Goal: Find specific page/section: Find specific page/section

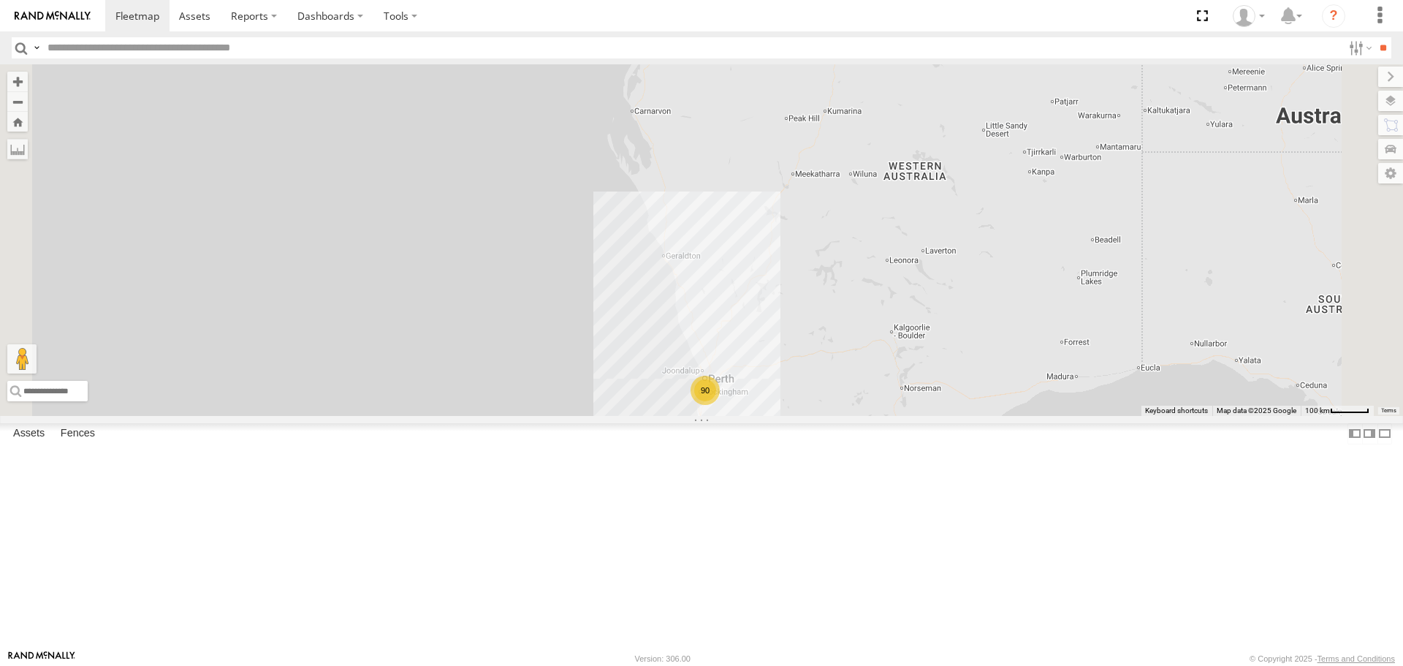
drag, startPoint x: 939, startPoint y: 419, endPoint x: 902, endPoint y: 337, distance: 90.6
click at [902, 337] on div "KWN2160 Coor.Project 90" at bounding box center [701, 239] width 1403 height 351
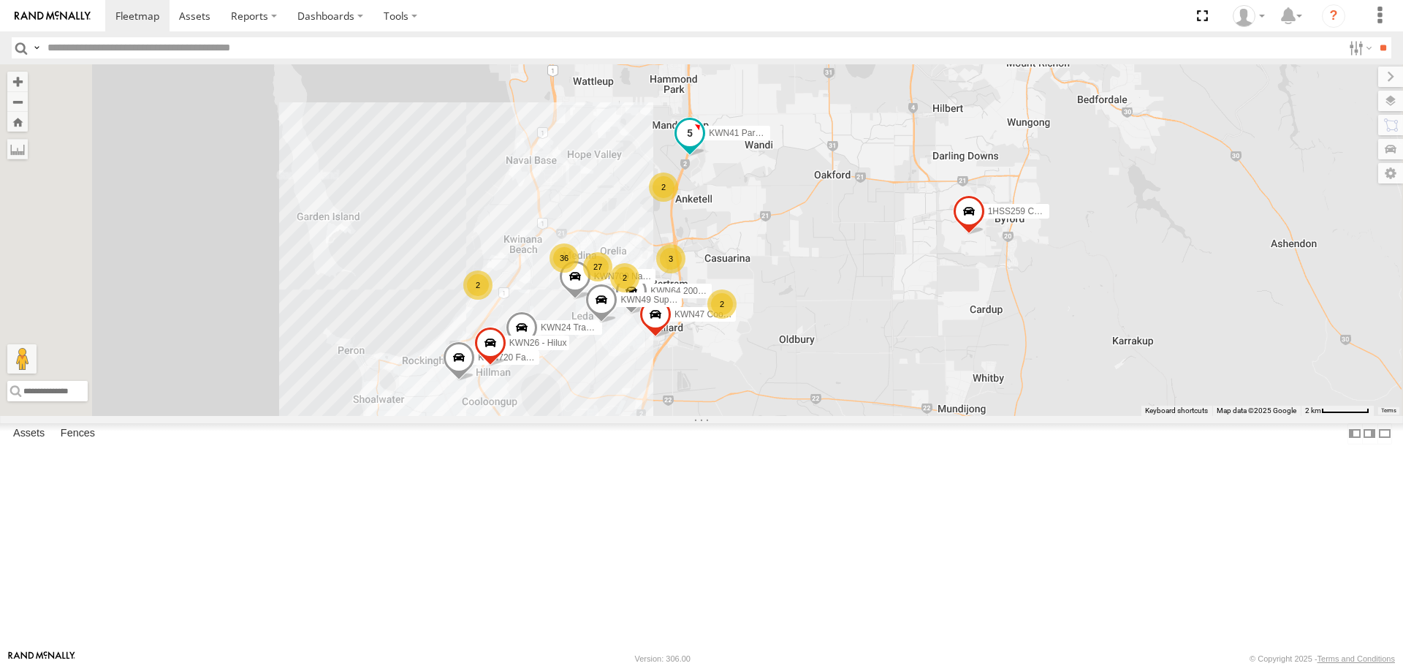
click at [703, 146] on span at bounding box center [689, 133] width 26 height 26
click at [905, 291] on div "KWN2160 Coor.Project KWN2130 1HSS259 Coor.Enviro Plan & Develop KWN2197 Manager…" at bounding box center [701, 239] width 1403 height 351
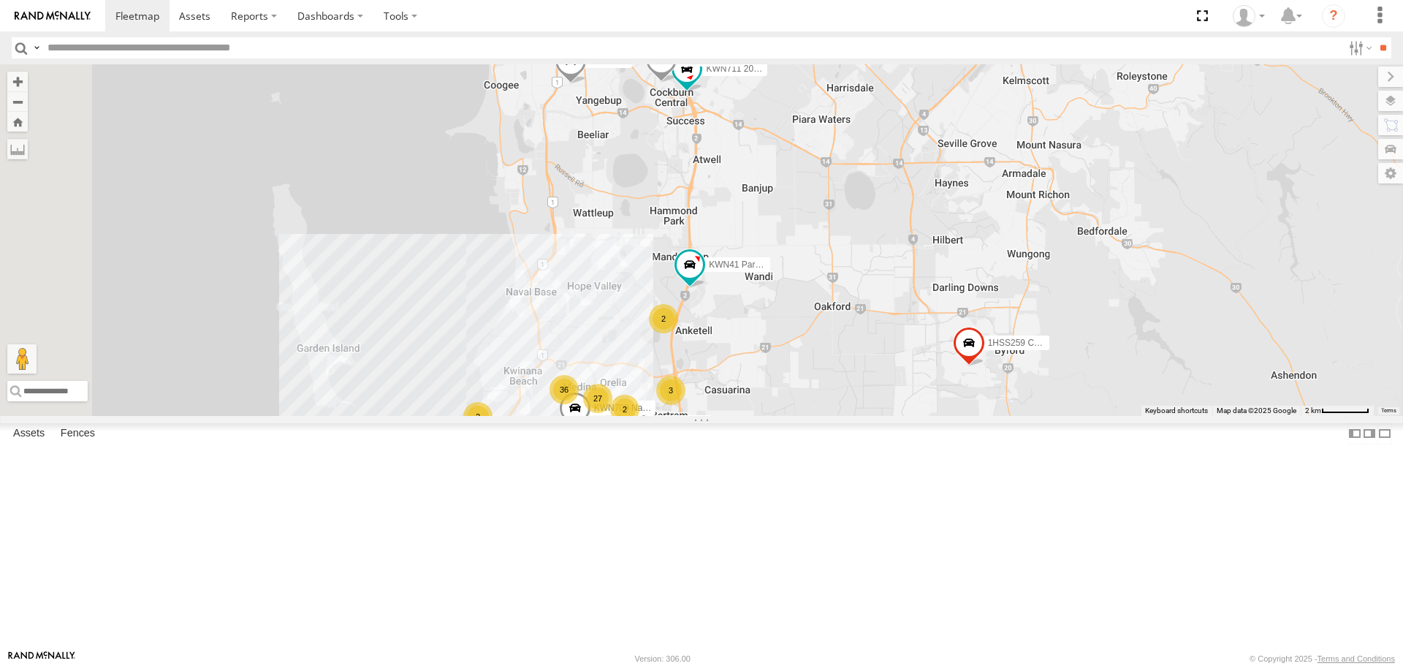
drag, startPoint x: 831, startPoint y: 218, endPoint x: 831, endPoint y: 314, distance: 96.4
click at [831, 314] on div "KWN2160 Coor.Project KWN2130 1HSS259 Coor.Enviro Plan & Develop KWN2197 Manager…" at bounding box center [701, 239] width 1403 height 351
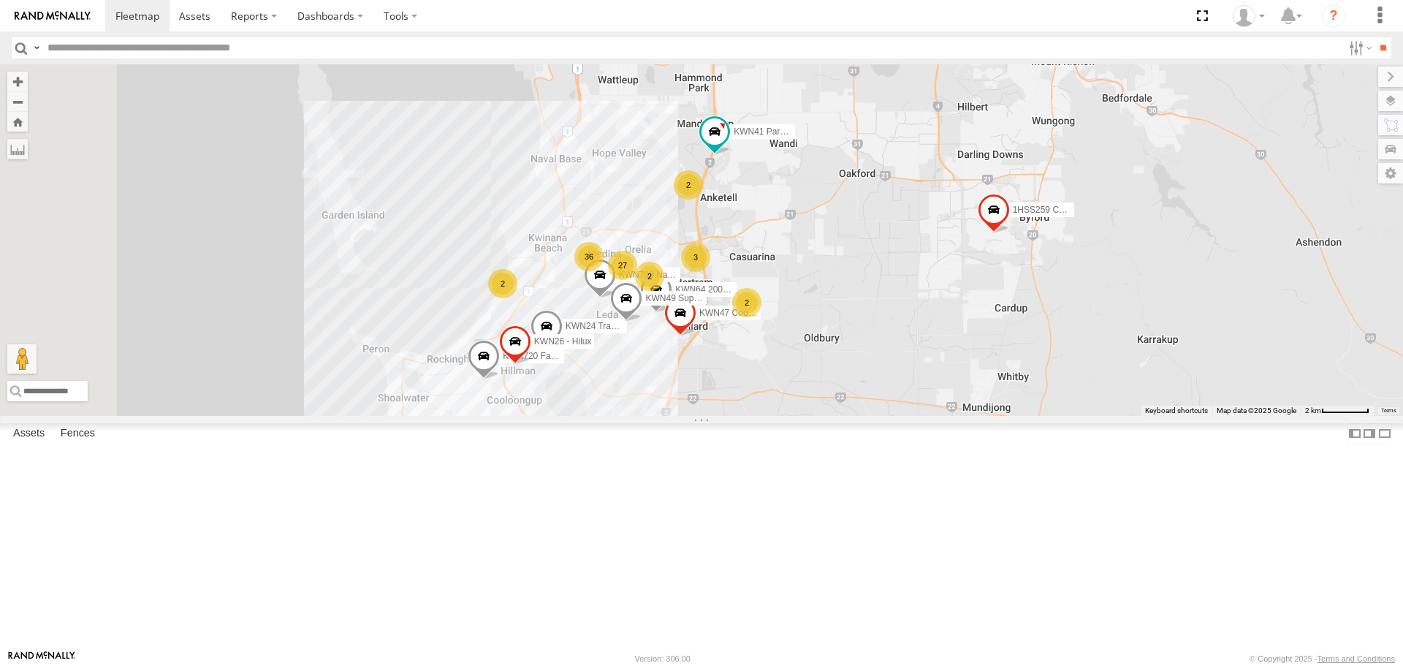
drag, startPoint x: 777, startPoint y: 511, endPoint x: 804, endPoint y: 372, distance: 141.4
click at [637, 280] on div "27" at bounding box center [622, 265] width 29 height 29
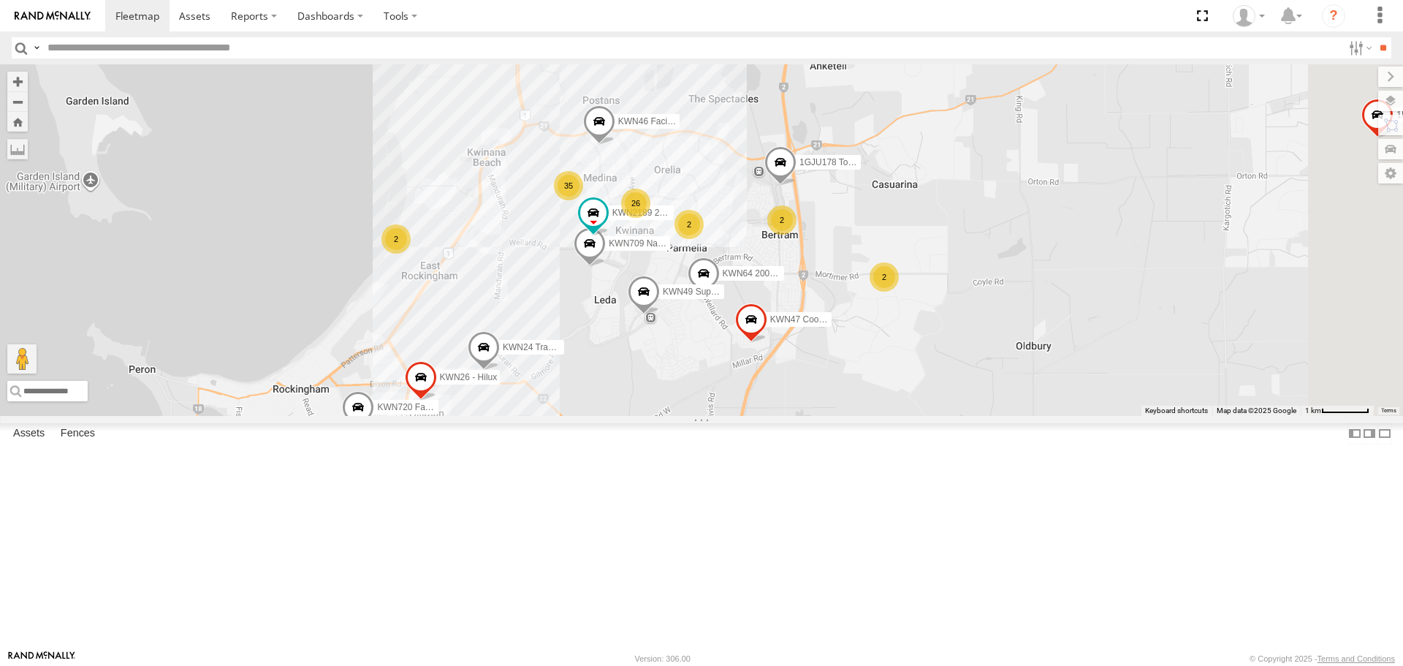
click at [374, 430] on span at bounding box center [358, 410] width 32 height 39
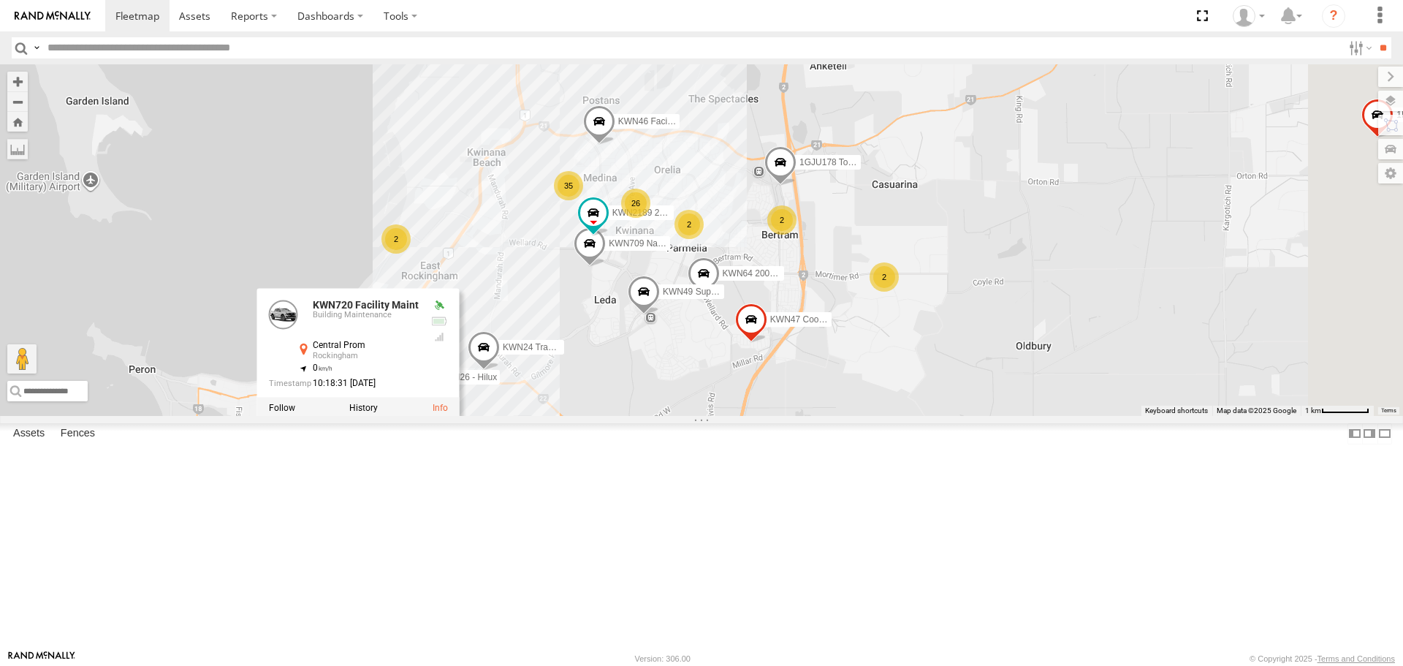
click at [697, 415] on div "KWN2160 Coor.Project KWN2130 1HSS259 Coor.Enviro Plan & Develop KWN2197 Manager…" at bounding box center [701, 239] width 1403 height 351
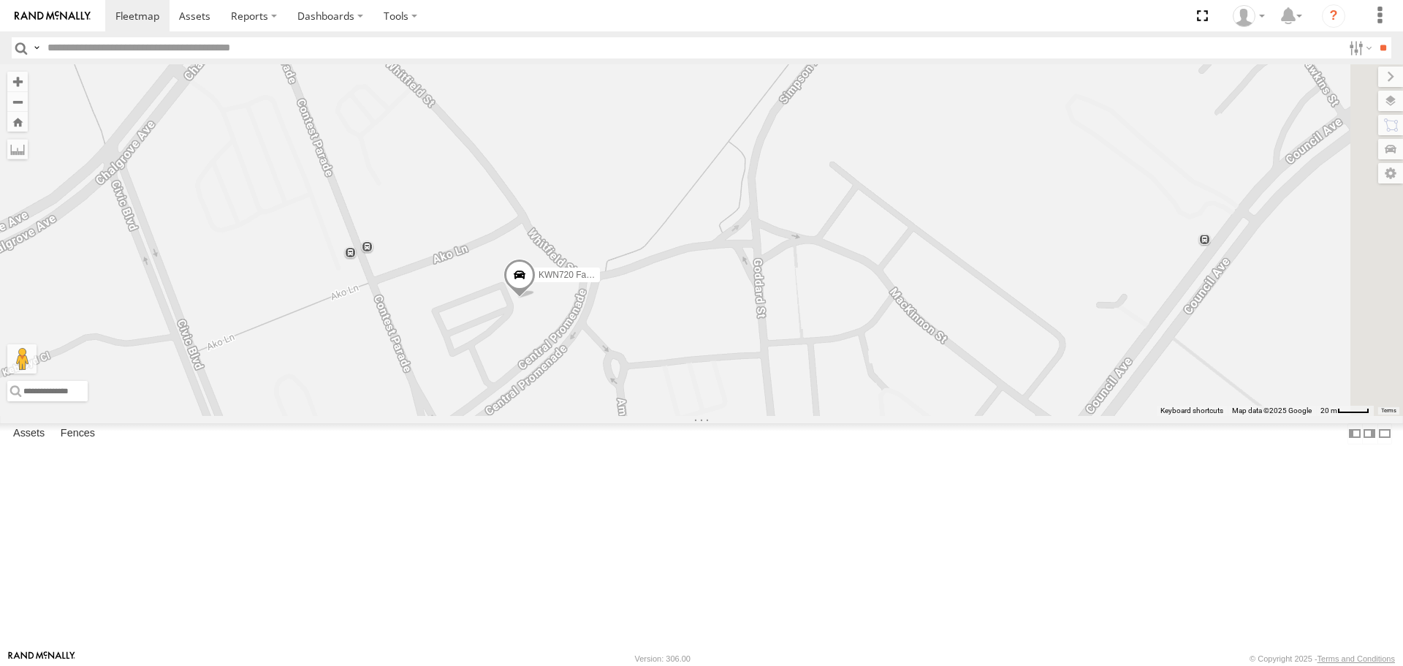
drag, startPoint x: 578, startPoint y: 547, endPoint x: 717, endPoint y: 509, distance: 144.6
click at [717, 415] on div "KWN2160 Coor.Project KWN2130 1HSS259 Coor.Enviro Plan & Develop KWN2197 Manager…" at bounding box center [701, 239] width 1403 height 351
click at [1380, 92] on label at bounding box center [1375, 101] width 53 height 20
click at [0, 0] on label at bounding box center [0, 0] width 0 height 0
click at [0, 0] on span "Satellite" at bounding box center [0, 0] width 0 height 0
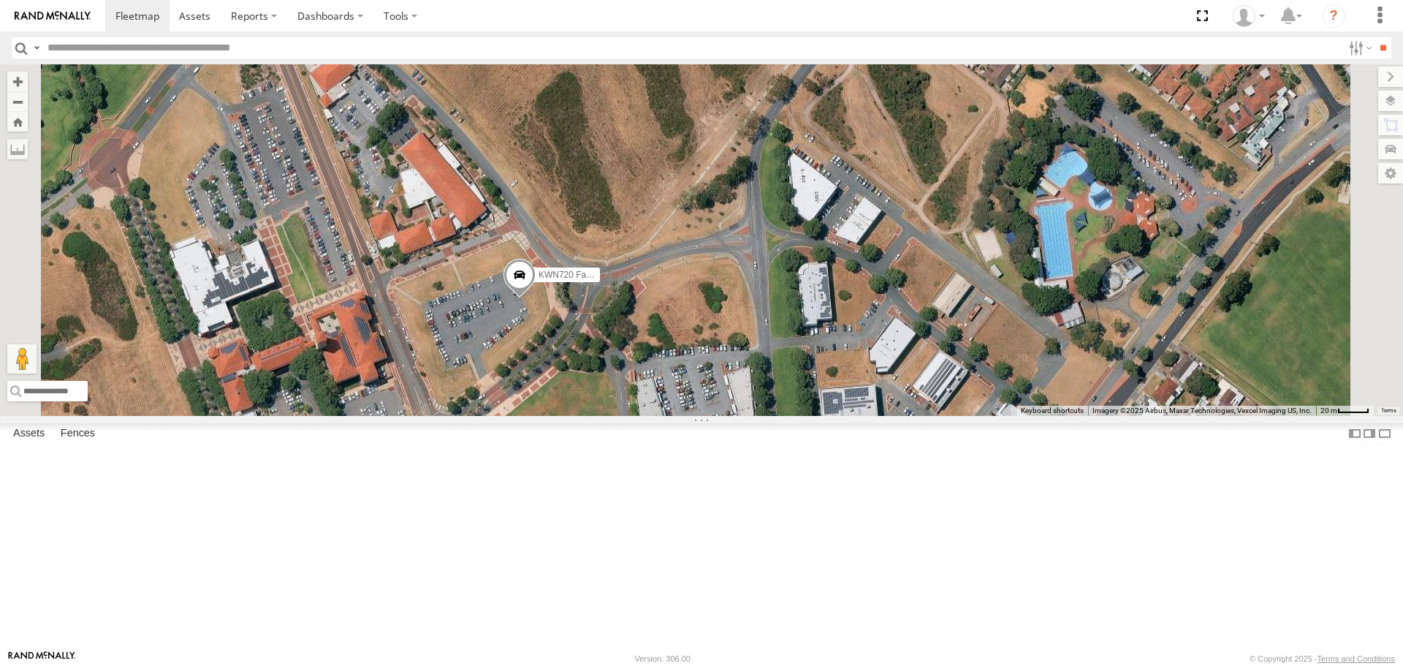
click at [535, 298] on span at bounding box center [519, 278] width 32 height 39
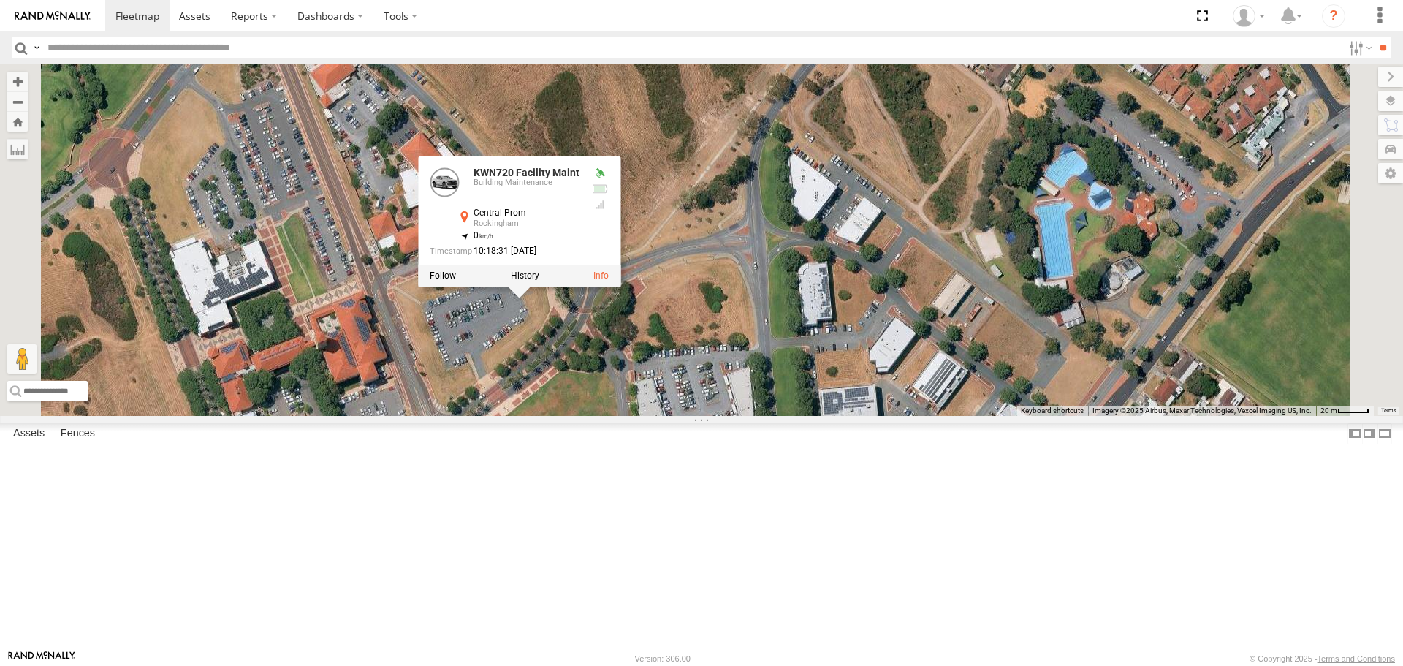
click at [820, 415] on div "KWN2160 Coor.Project KWN2130 1HSS259 Coor.Enviro Plan & Develop KWN2197 Manager…" at bounding box center [701, 239] width 1403 height 351
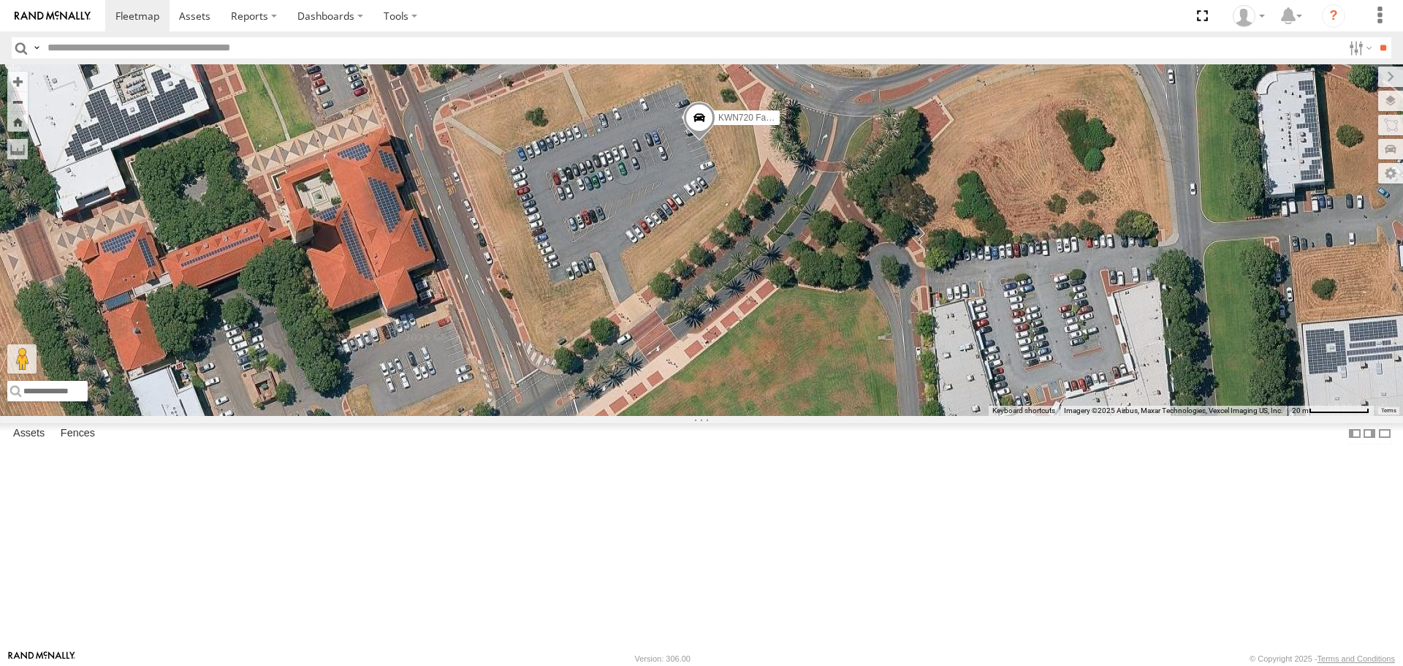
drag, startPoint x: 487, startPoint y: 340, endPoint x: 662, endPoint y: 218, distance: 213.6
click at [662, 218] on div "KWN2160 Coor.Project KWN2130 1HSS259 Coor.Enviro Plan & Develop KWN2197 Manager…" at bounding box center [701, 239] width 1403 height 351
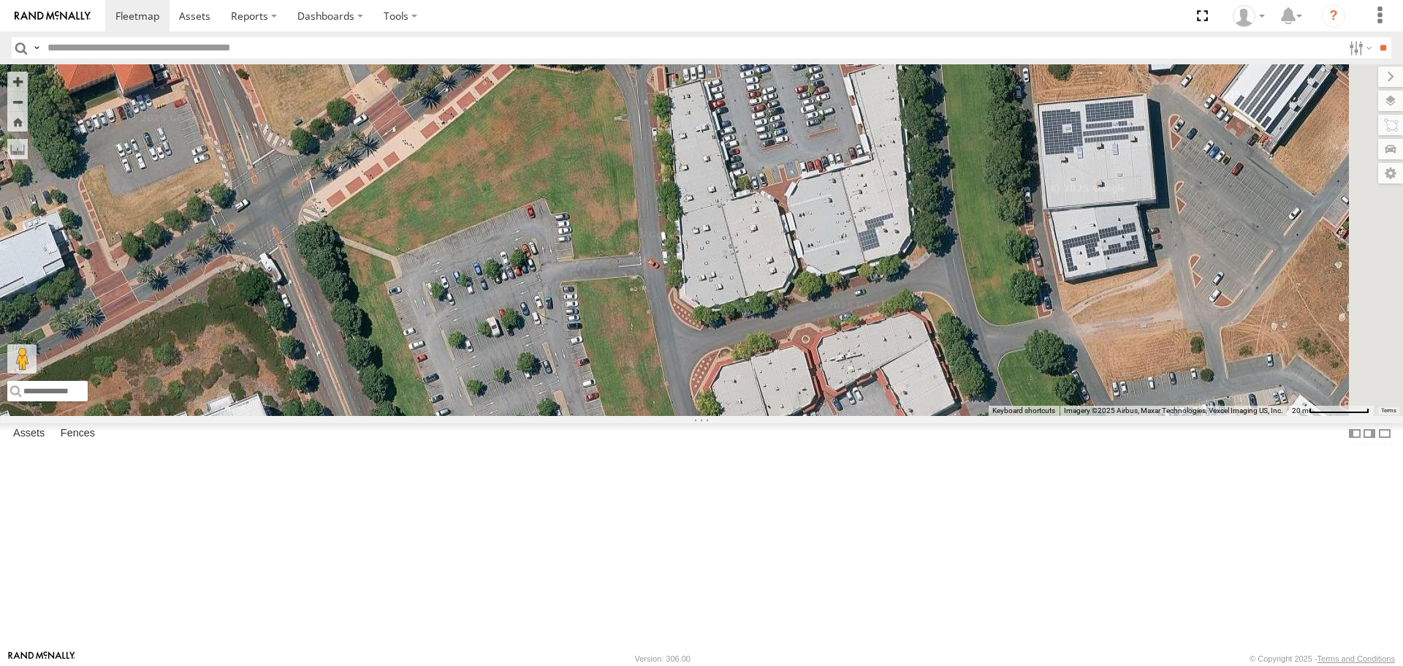
drag, startPoint x: 857, startPoint y: 473, endPoint x: 587, endPoint y: 250, distance: 350.8
click at [587, 250] on div "KWN2160 Coor.Project KWN2130 1HSS259 Coor.Enviro Plan & Develop KWN2197 Manager…" at bounding box center [701, 239] width 1403 height 351
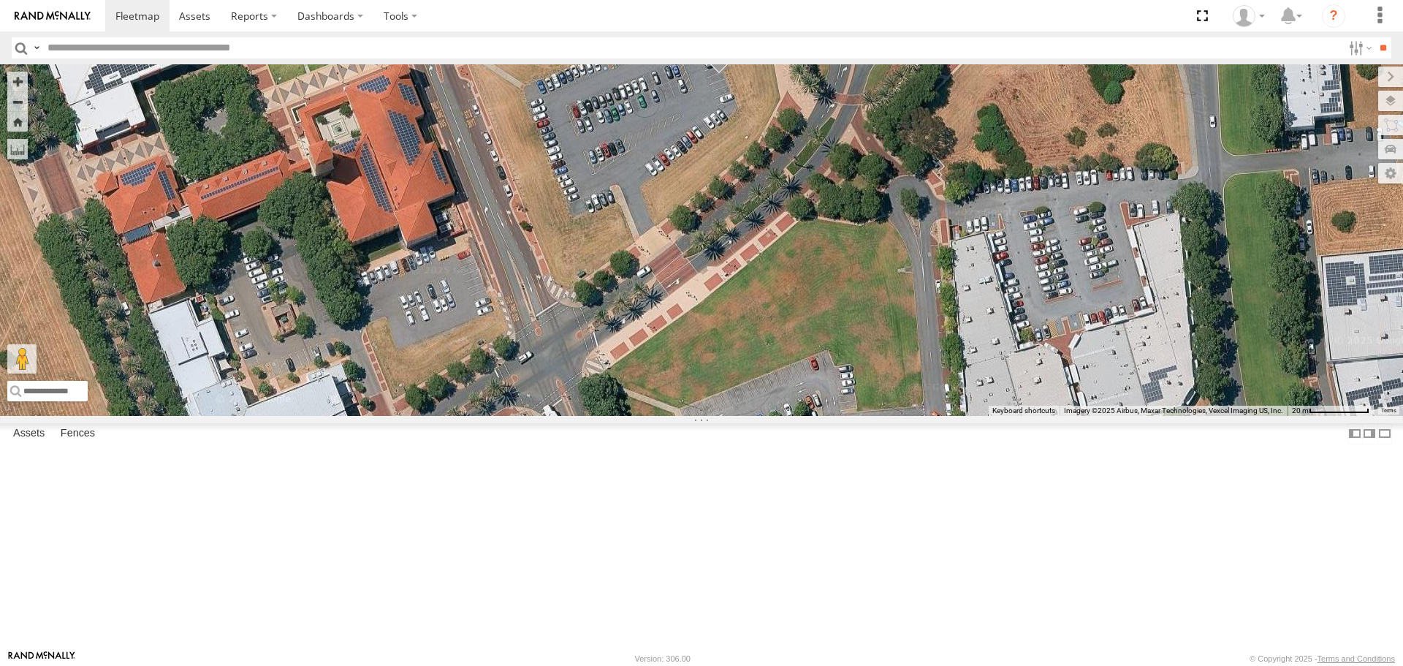
drag, startPoint x: 835, startPoint y: 548, endPoint x: 1119, endPoint y: 700, distance: 322.2
click at [1119, 665] on html at bounding box center [701, 333] width 1403 height 666
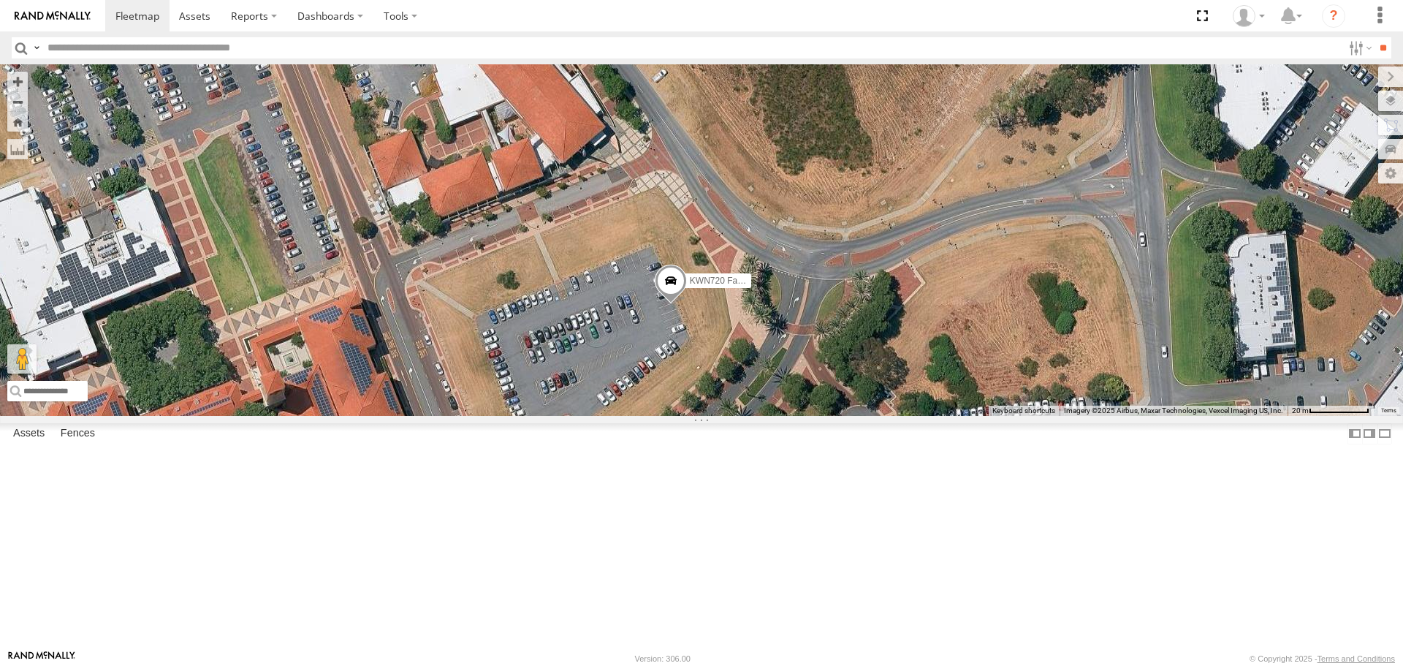
drag, startPoint x: 928, startPoint y: 436, endPoint x: 909, endPoint y: 533, distance: 98.1
click at [909, 415] on div "KWN2160 Coor.Project KWN2130 1HSS259 Coor.Enviro Plan & Develop KWN2197 Manager…" at bounding box center [701, 239] width 1403 height 351
click at [687, 305] on span at bounding box center [671, 284] width 32 height 39
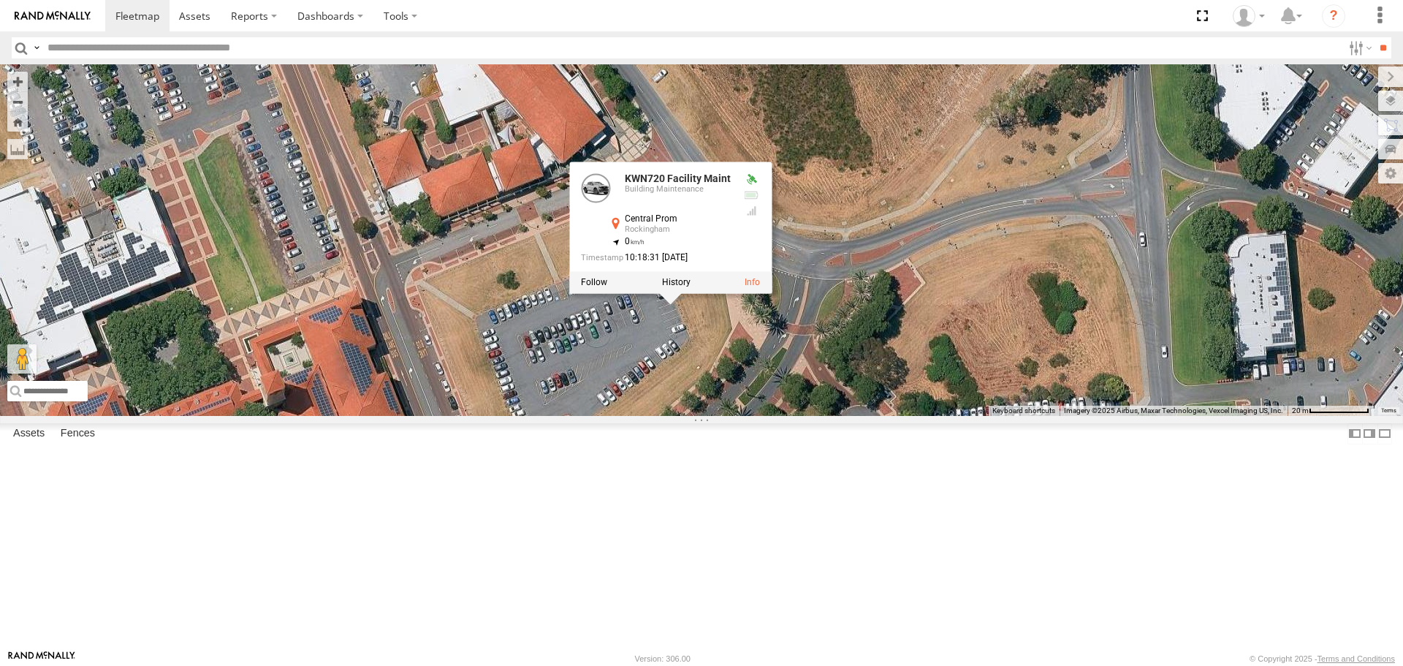
click at [771, 294] on div "KWN720 Facility Maint Building Maintenance Central Prom Rockingham -32.28636 , …" at bounding box center [670, 227] width 202 height 131
click at [690, 288] on label at bounding box center [676, 283] width 28 height 10
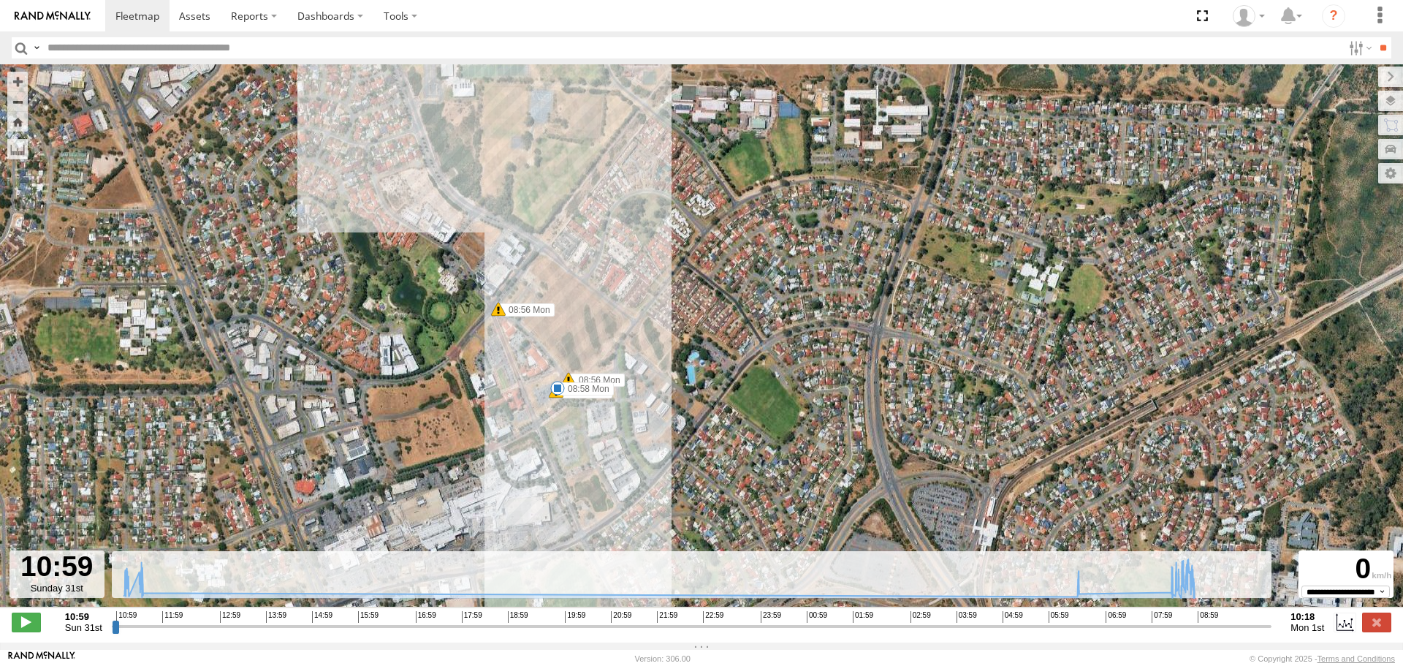
drag, startPoint x: 692, startPoint y: 344, endPoint x: 679, endPoint y: 314, distance: 32.4
click at [684, 312] on div "KWN720 Facility Maint 11:02 Sun 11:03 Sun 11:06 Sun 11:18 Sun 11:23 Sun 11:24 S…" at bounding box center [701, 343] width 1403 height 559
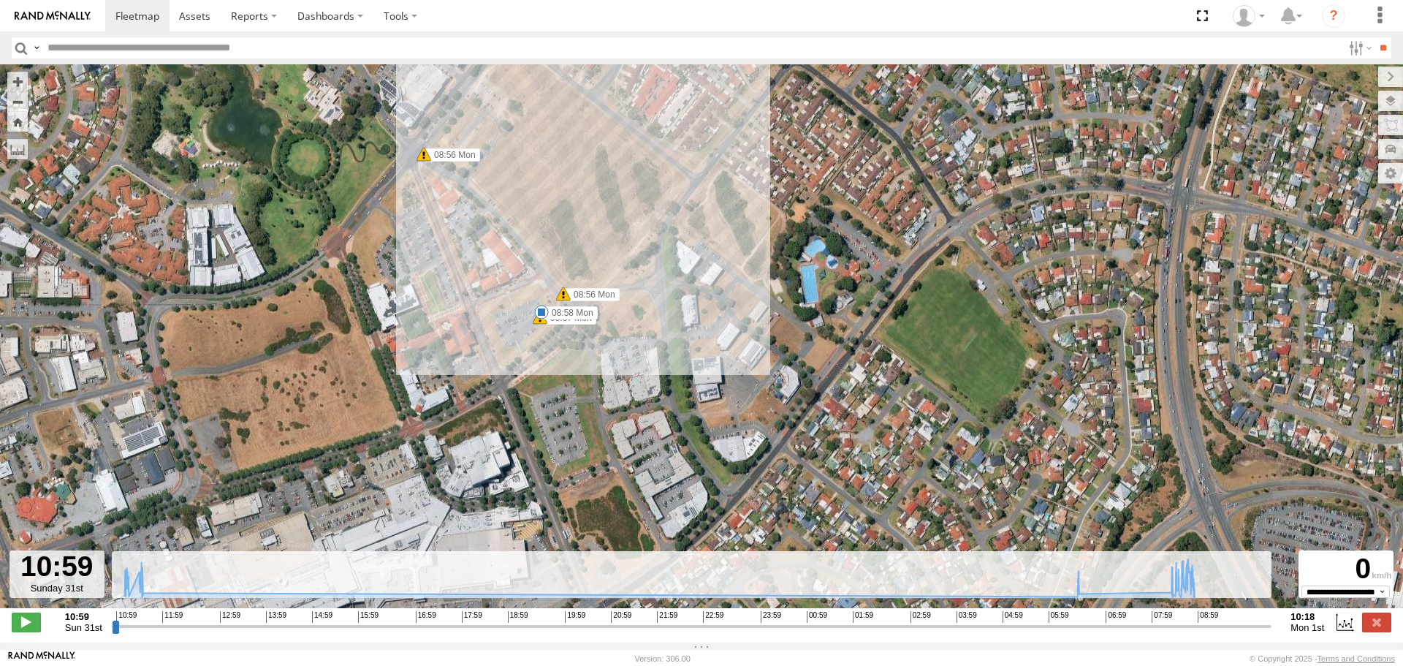
click at [18, 48] on input "button" at bounding box center [21, 47] width 19 height 21
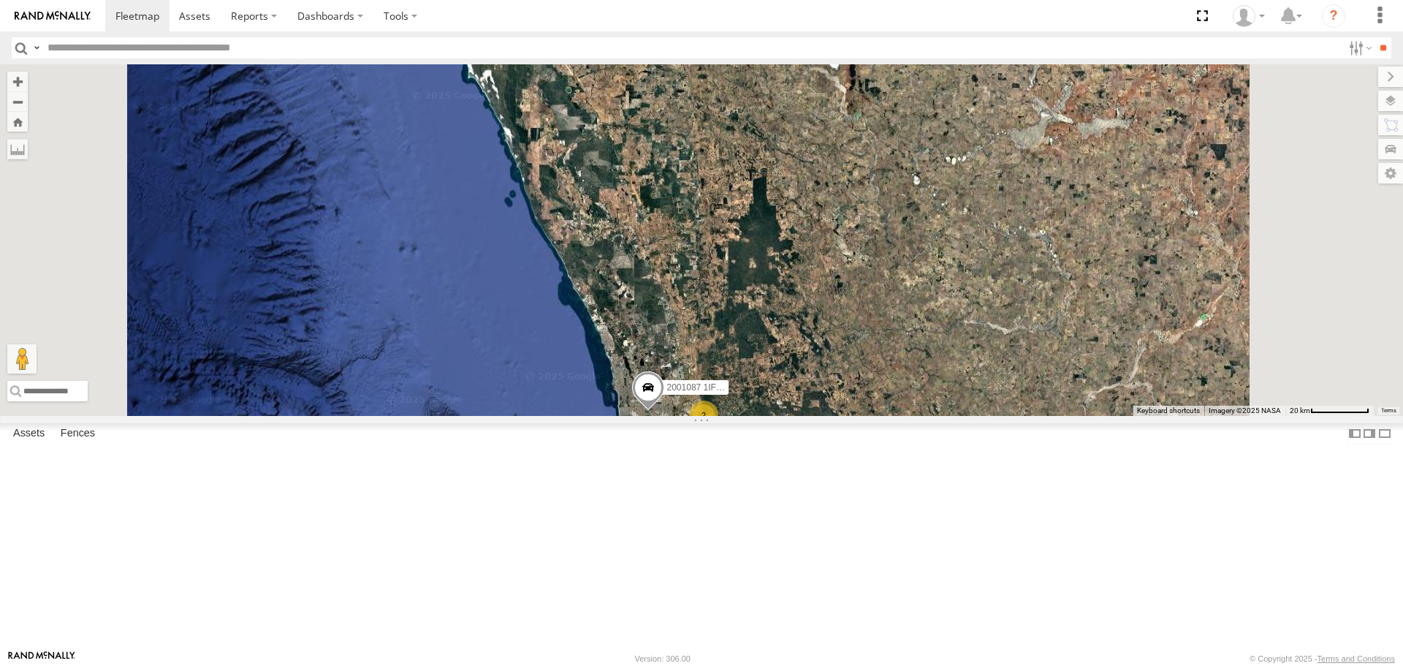
drag, startPoint x: 867, startPoint y: 523, endPoint x: 755, endPoint y: 274, distance: 273.0
click at [755, 274] on div "KWN1944 Parks KWN5356 2001086 Camera Trailer Rangers KWN40 Tree Officer 1I0C646…" at bounding box center [701, 239] width 1403 height 351
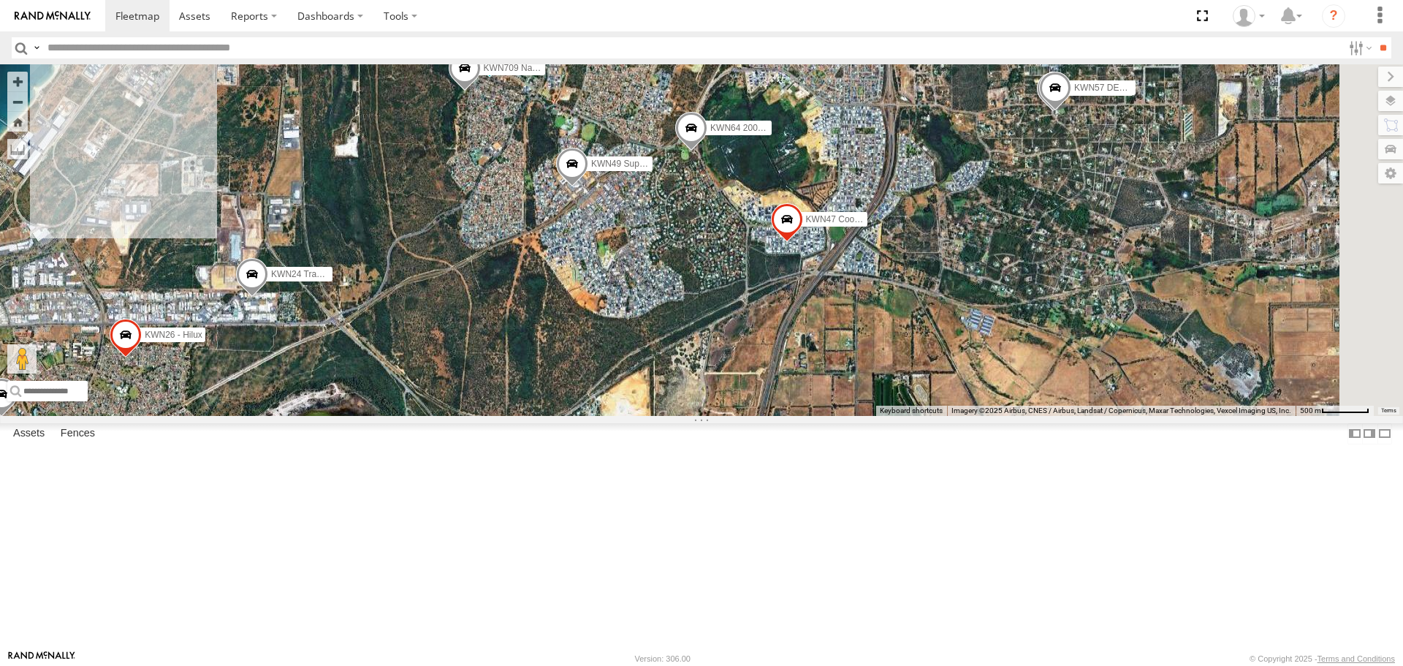
drag, startPoint x: 905, startPoint y: 429, endPoint x: 664, endPoint y: 323, distance: 263.3
click at [664, 323] on div "KWN1944 Parks KWN720 Facility Maint KWN49 Super.Retic KWN2189 2001110 Ford Rang…" at bounding box center [701, 239] width 1403 height 351
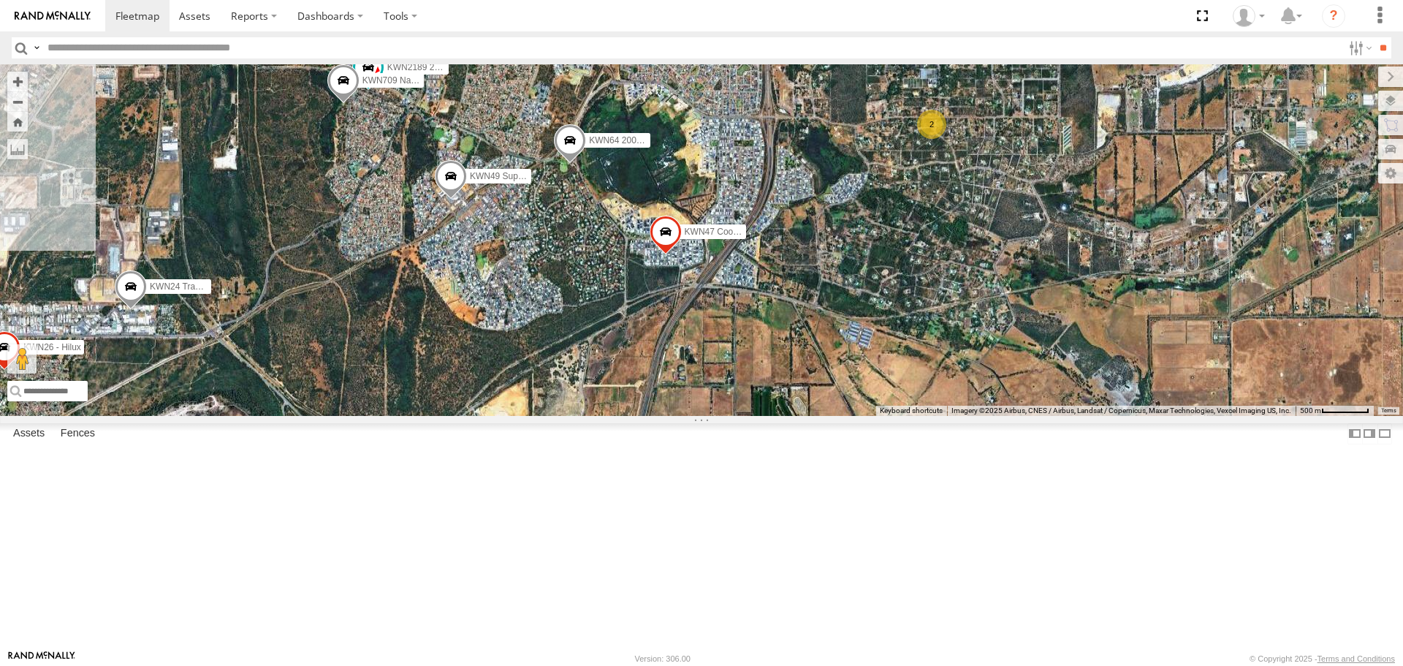
drag, startPoint x: 739, startPoint y: 242, endPoint x: 619, endPoint y: 256, distance: 120.6
click at [619, 256] on div "KWN720 Facility Maint KWN49 Super.Retic KWN2189 2001110 Ford Ranger KWN708 2001…" at bounding box center [701, 239] width 1403 height 351
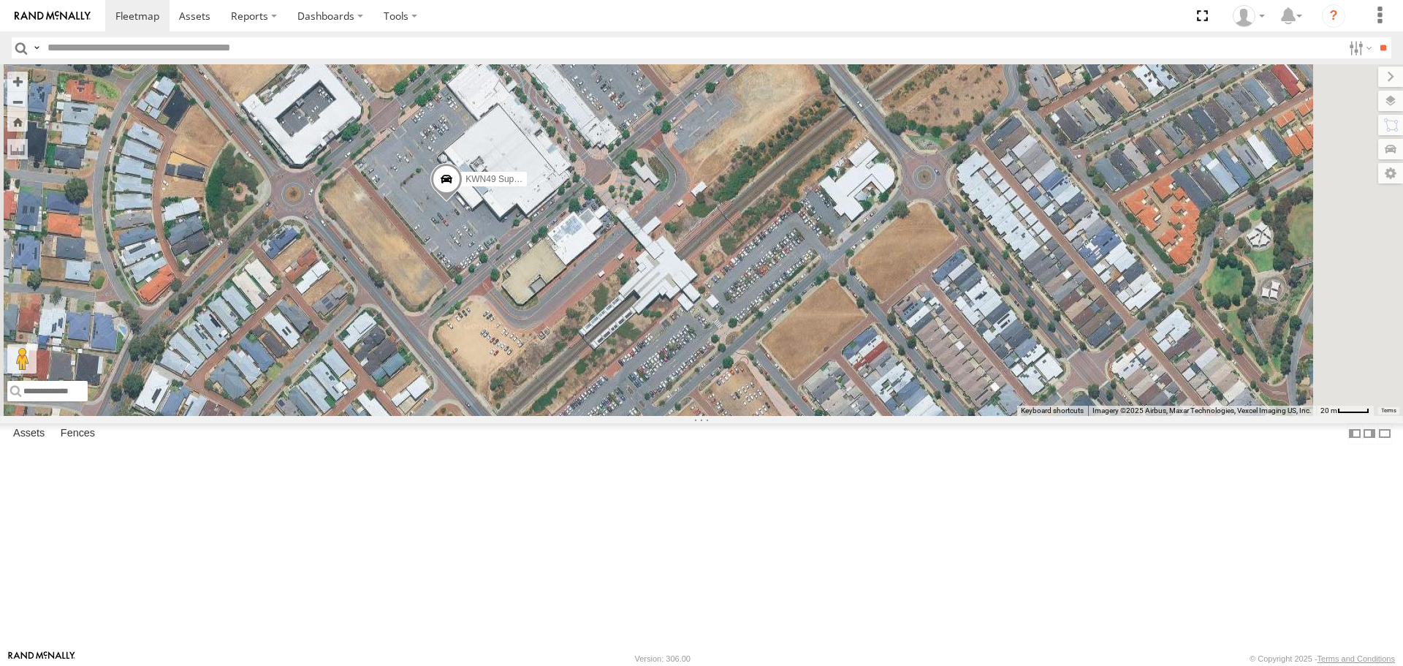
click at [462, 202] on span at bounding box center [446, 182] width 32 height 39
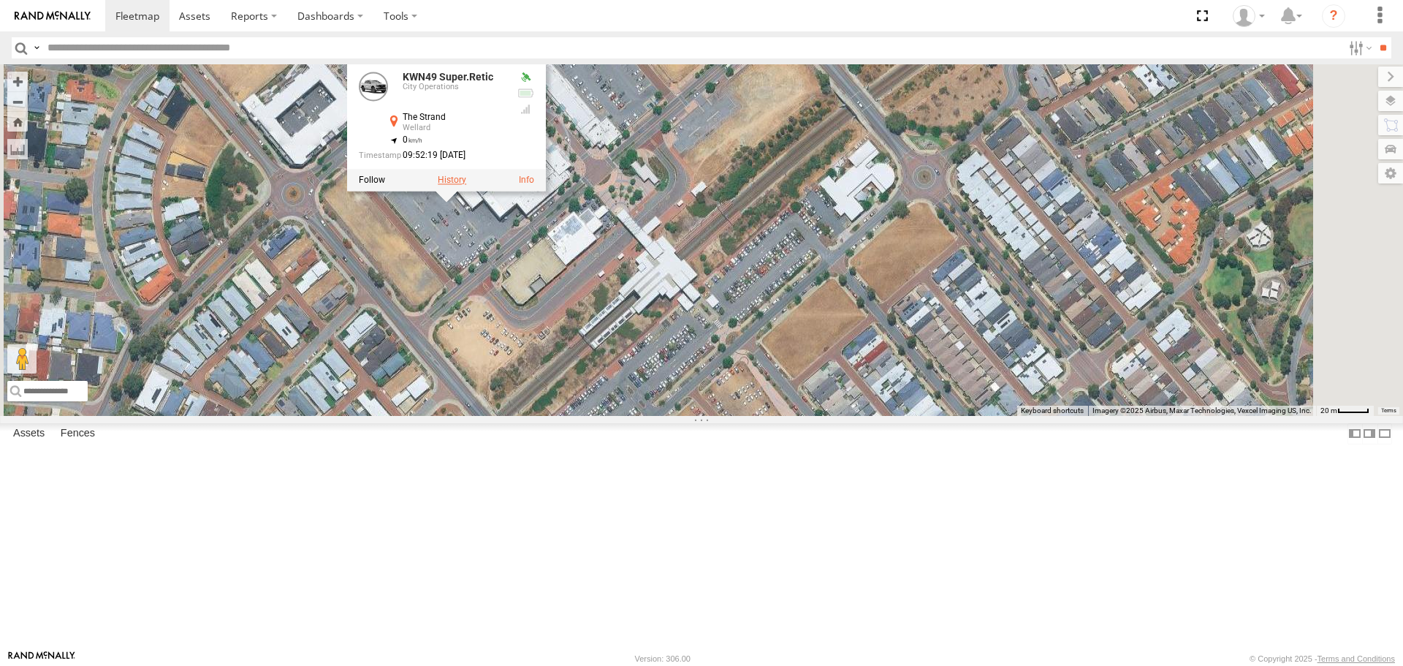
click at [466, 186] on label at bounding box center [452, 180] width 28 height 10
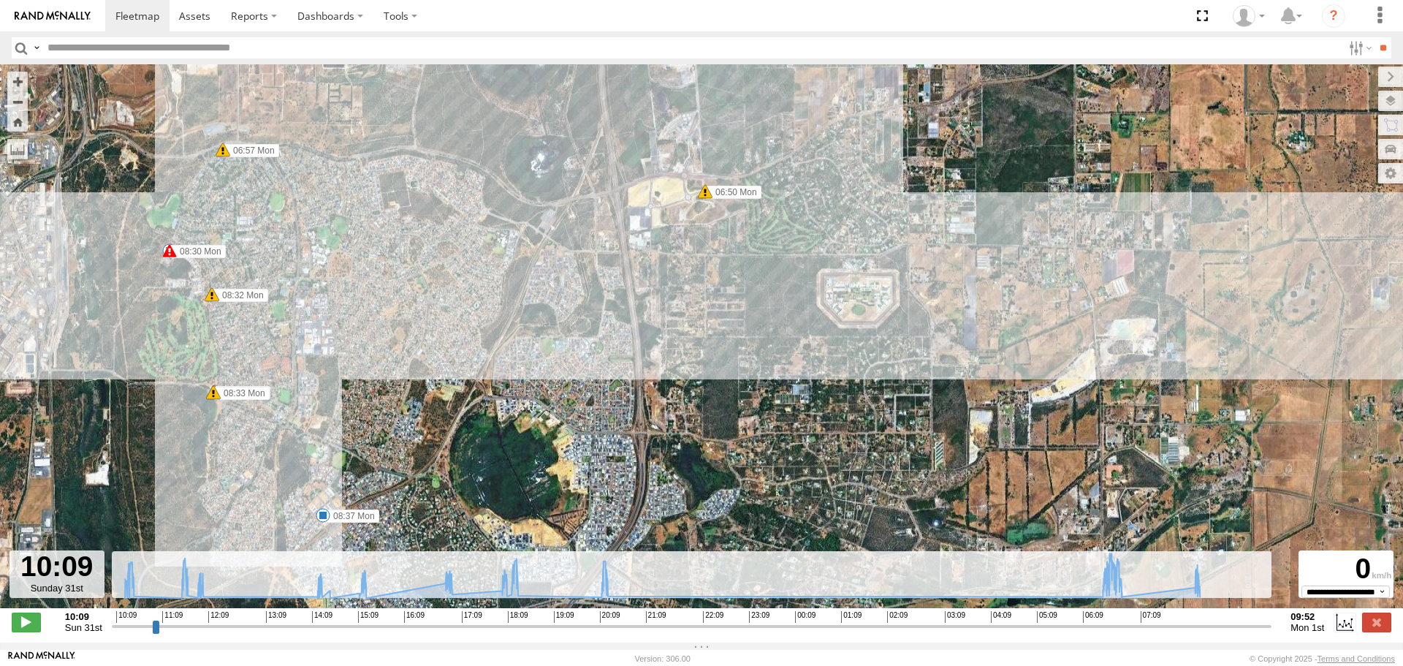
click at [14, 44] on input "button" at bounding box center [21, 47] width 19 height 21
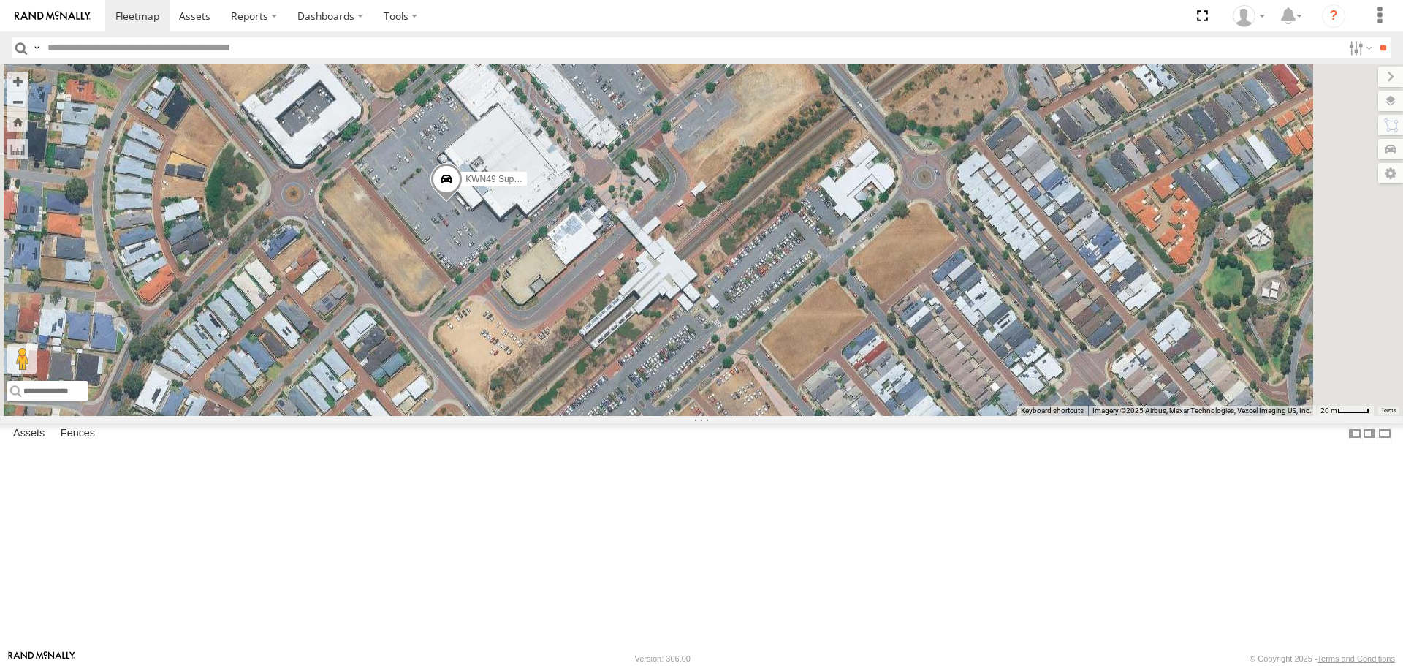
click at [462, 202] on span at bounding box center [446, 182] width 32 height 39
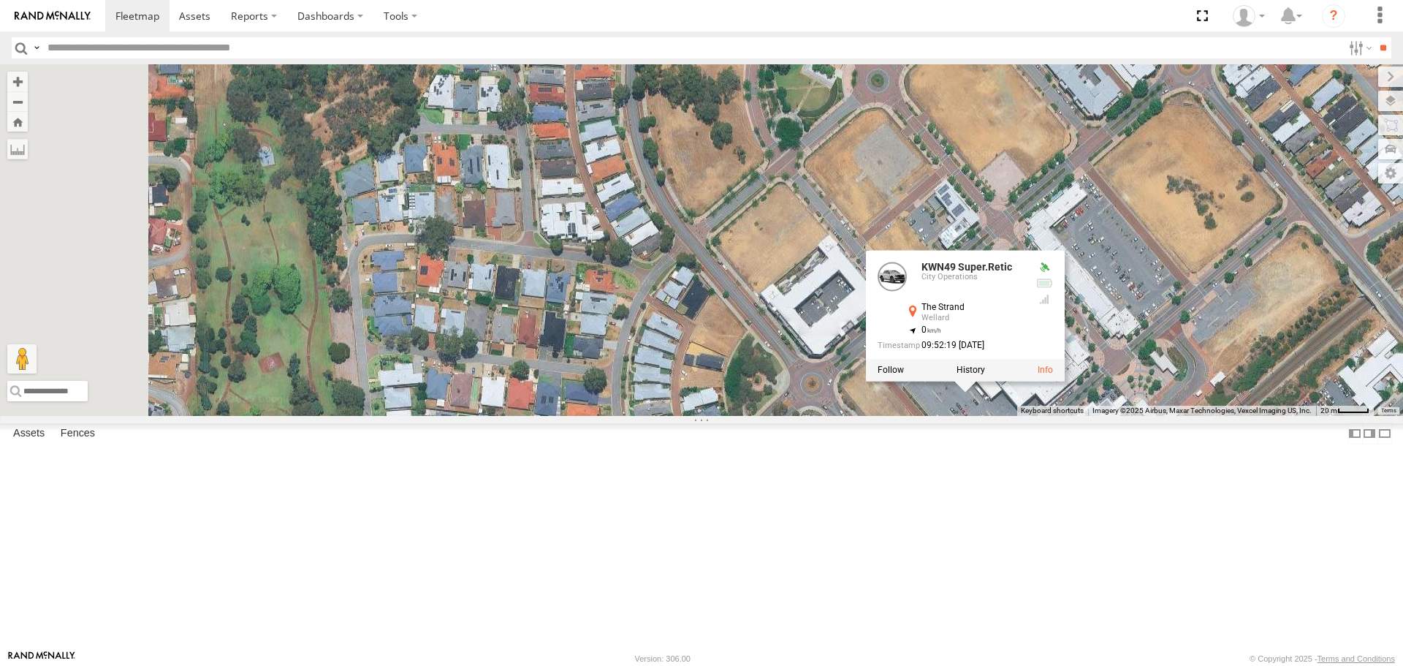
drag, startPoint x: 512, startPoint y: 353, endPoint x: 1034, endPoint y: 544, distance: 555.3
click at [1034, 415] on div "KWN49 Super.Retic KWN49 Super.Retic City Operations The Strand Wellard -32.2634…" at bounding box center [701, 239] width 1403 height 351
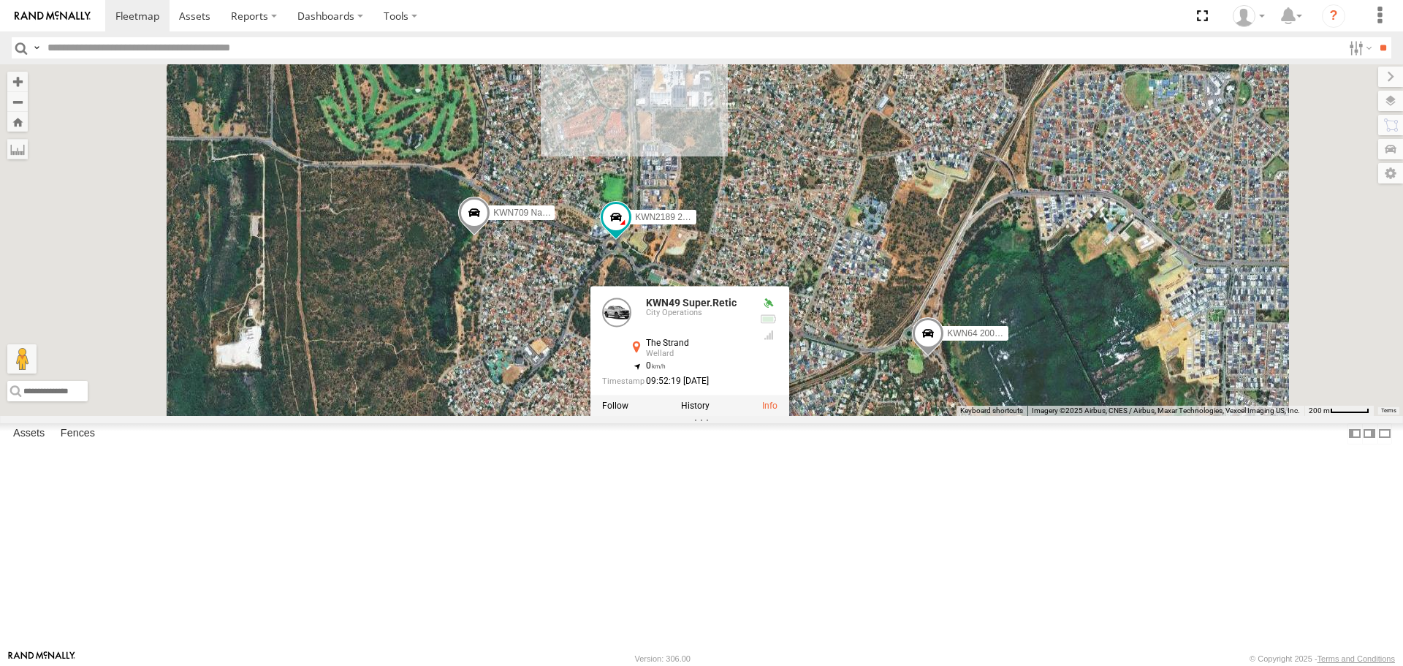
drag, startPoint x: 615, startPoint y: 328, endPoint x: 647, endPoint y: 414, distance: 92.0
click at [647, 415] on div "KWN49 Super.Retic KWN2189 2001110 Ford Ranger KWN64 2001034 Hino 300 KWN709 Nat…" at bounding box center [701, 239] width 1403 height 351
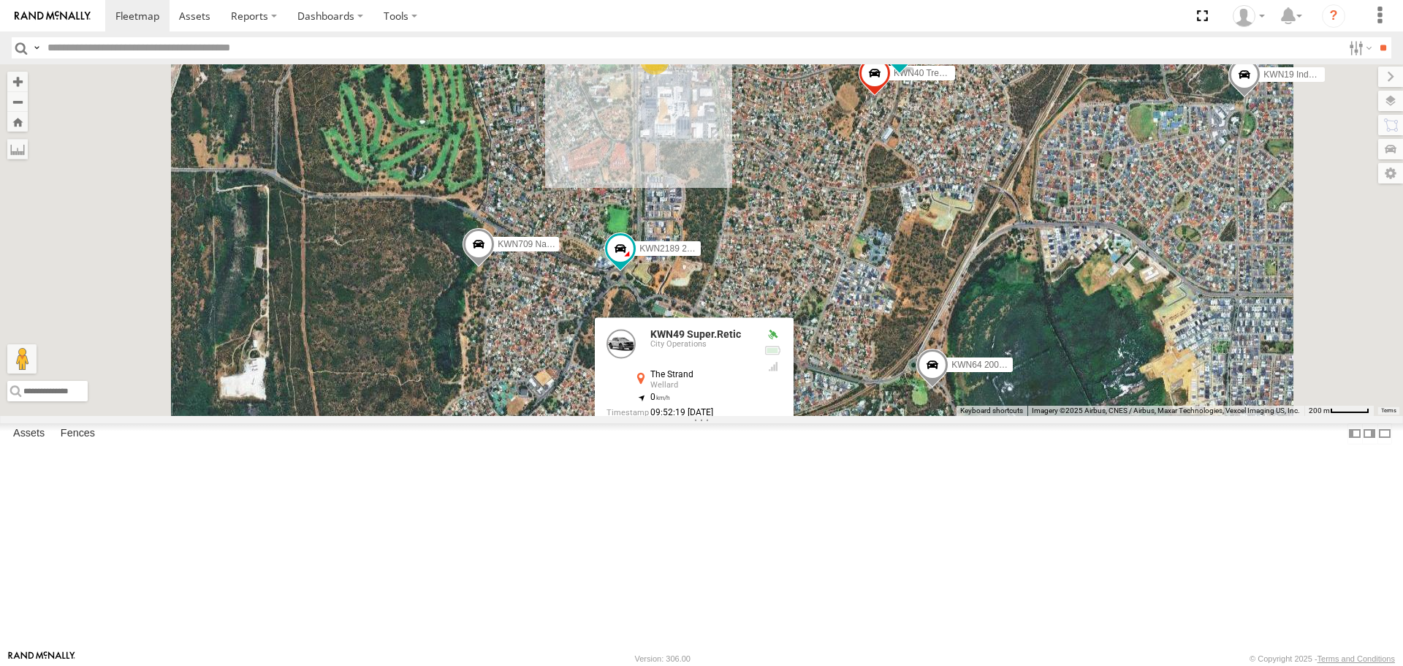
click at [736, 413] on div "KWN49 Super.Retic KWN2189 2001110 Ford Ranger KWN64 2001034 Hino 300 KWN709 Nat…" at bounding box center [701, 239] width 1403 height 351
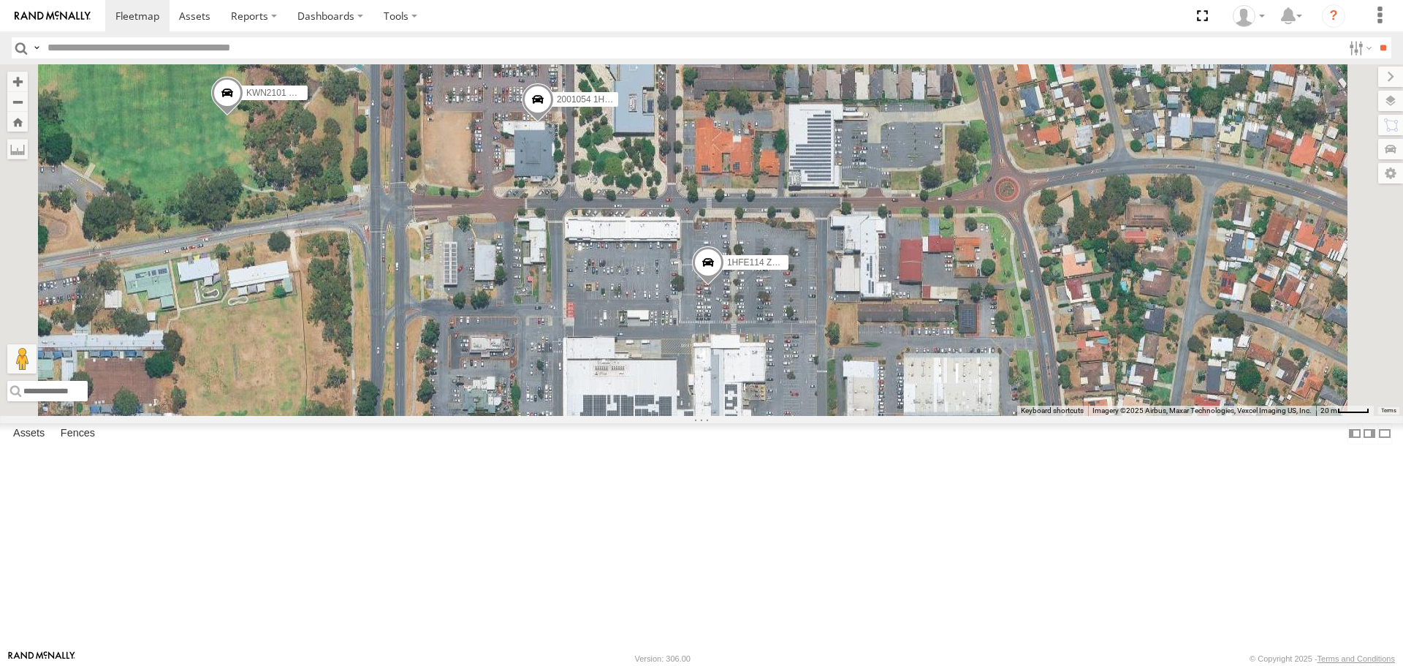
click at [724, 286] on span at bounding box center [708, 265] width 32 height 39
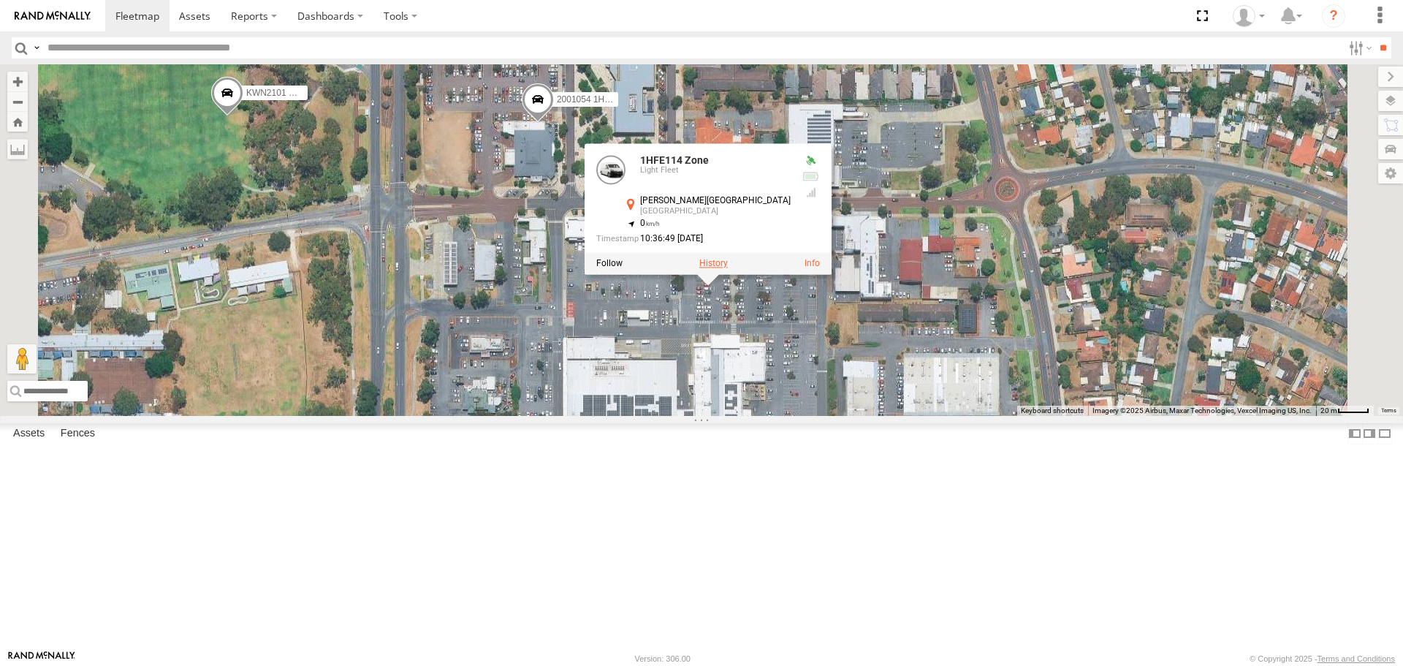
click at [728, 269] on label at bounding box center [713, 264] width 28 height 10
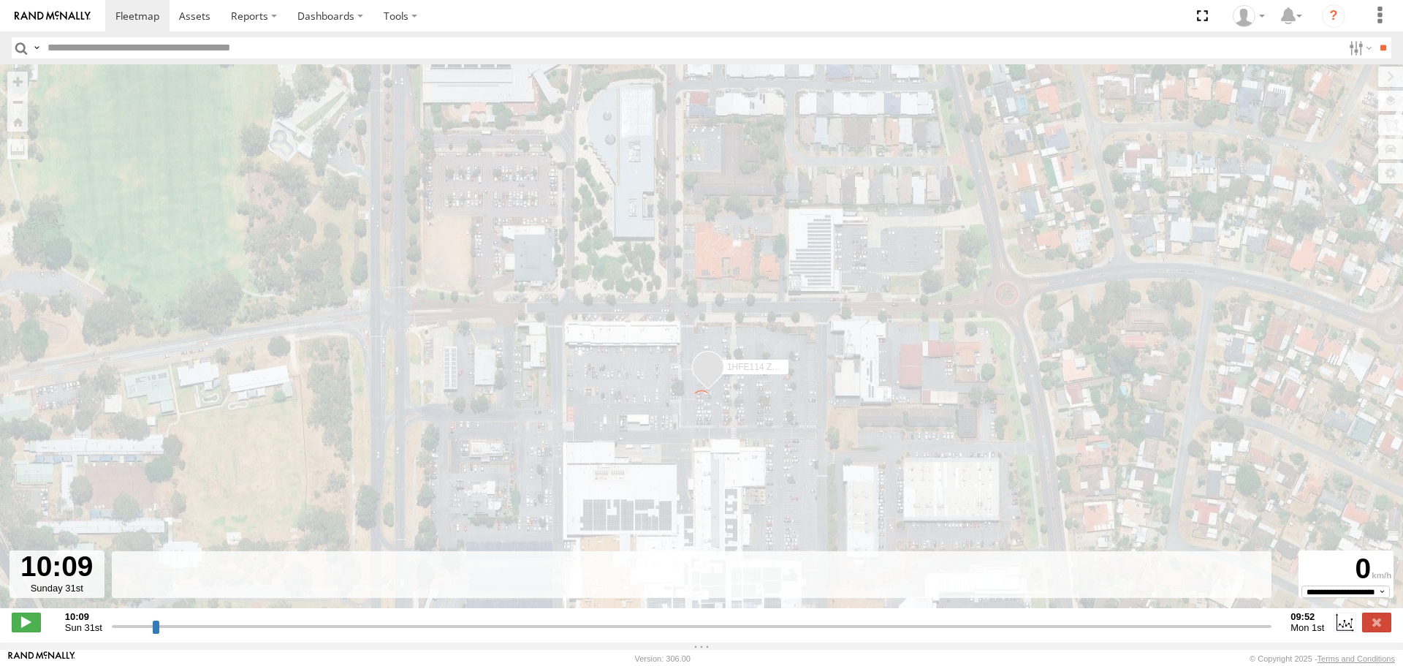
type input "**********"
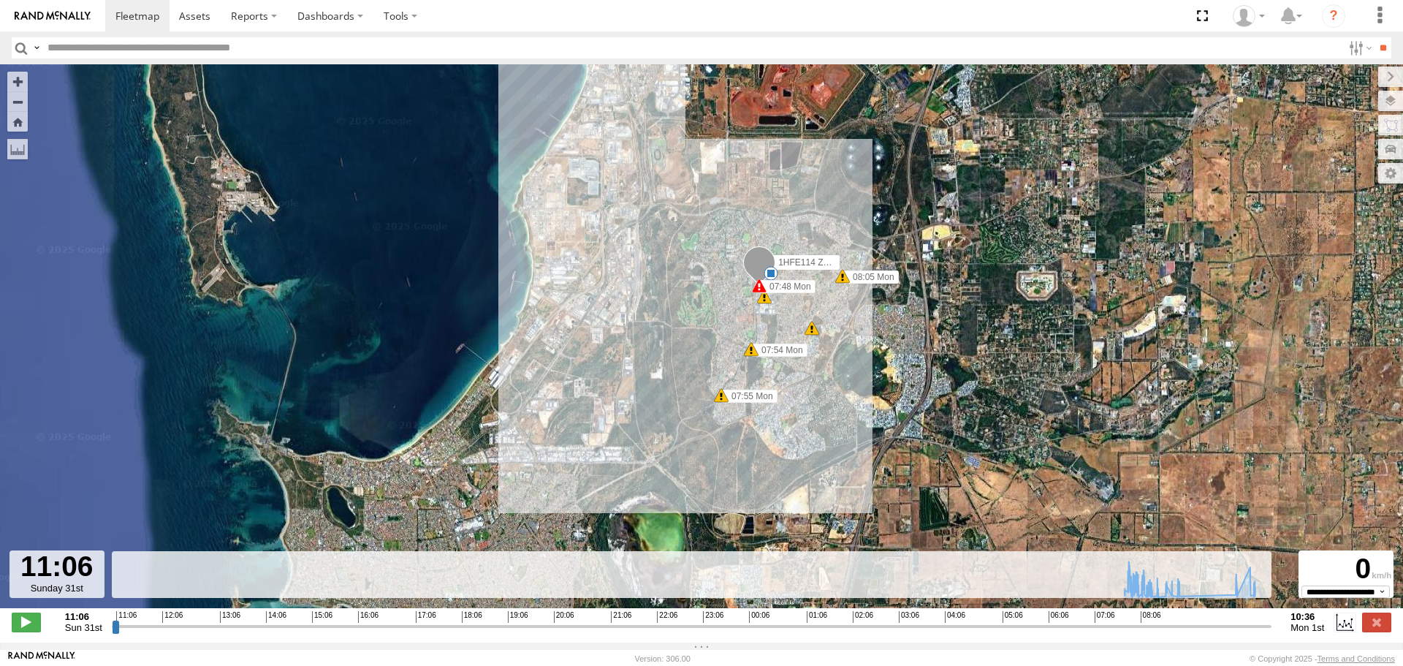
click at [20, 47] on input "button" at bounding box center [21, 47] width 19 height 21
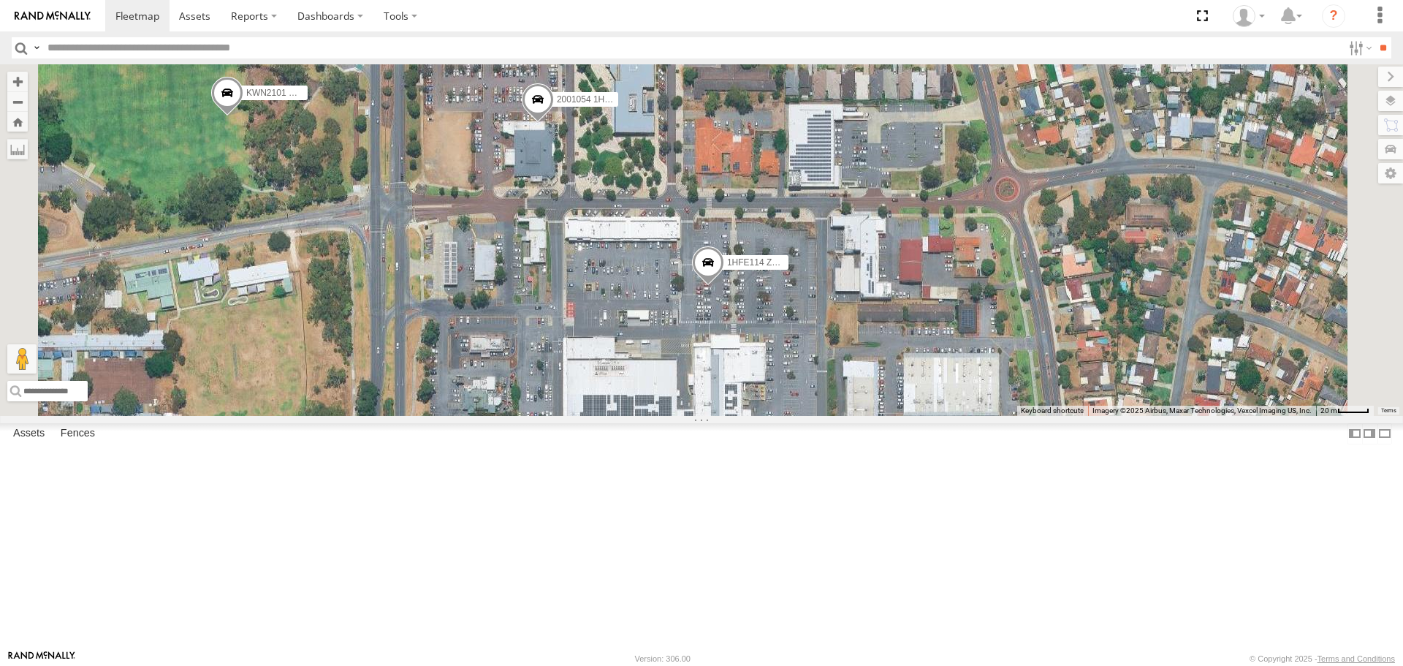
click at [724, 286] on span at bounding box center [708, 265] width 32 height 39
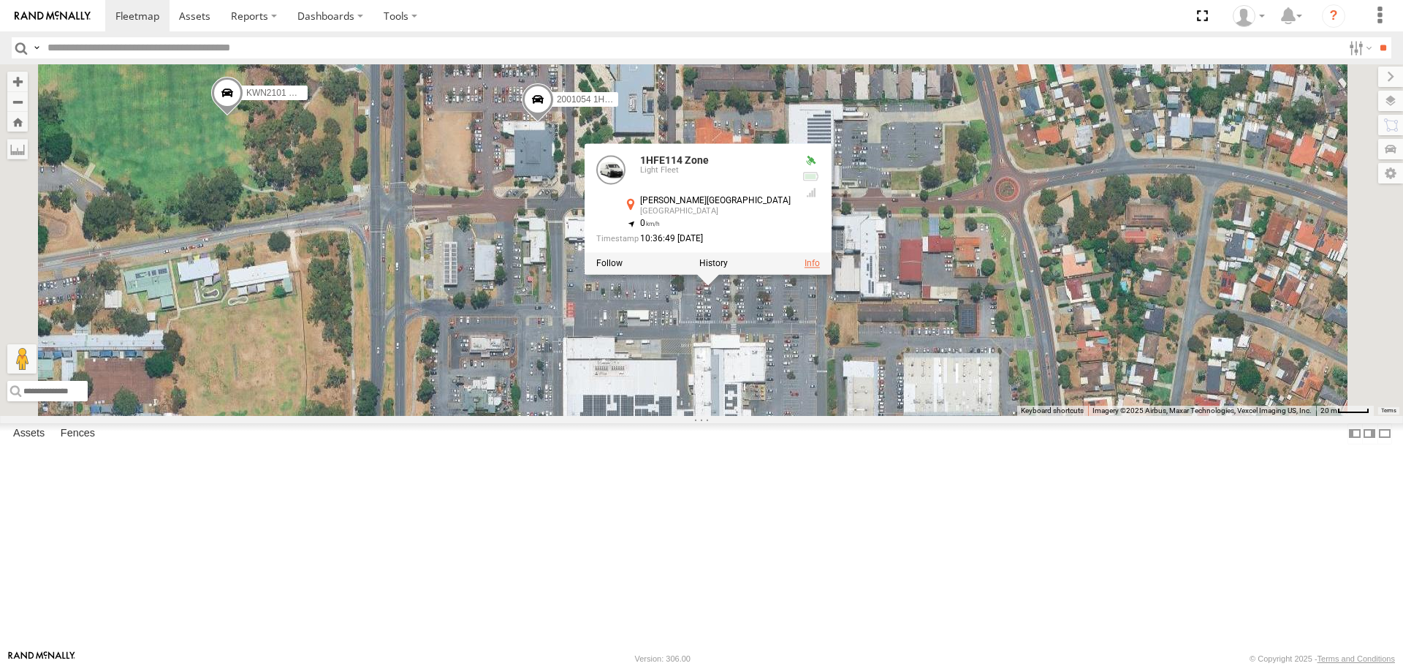
click at [820, 269] on link at bounding box center [811, 264] width 15 height 10
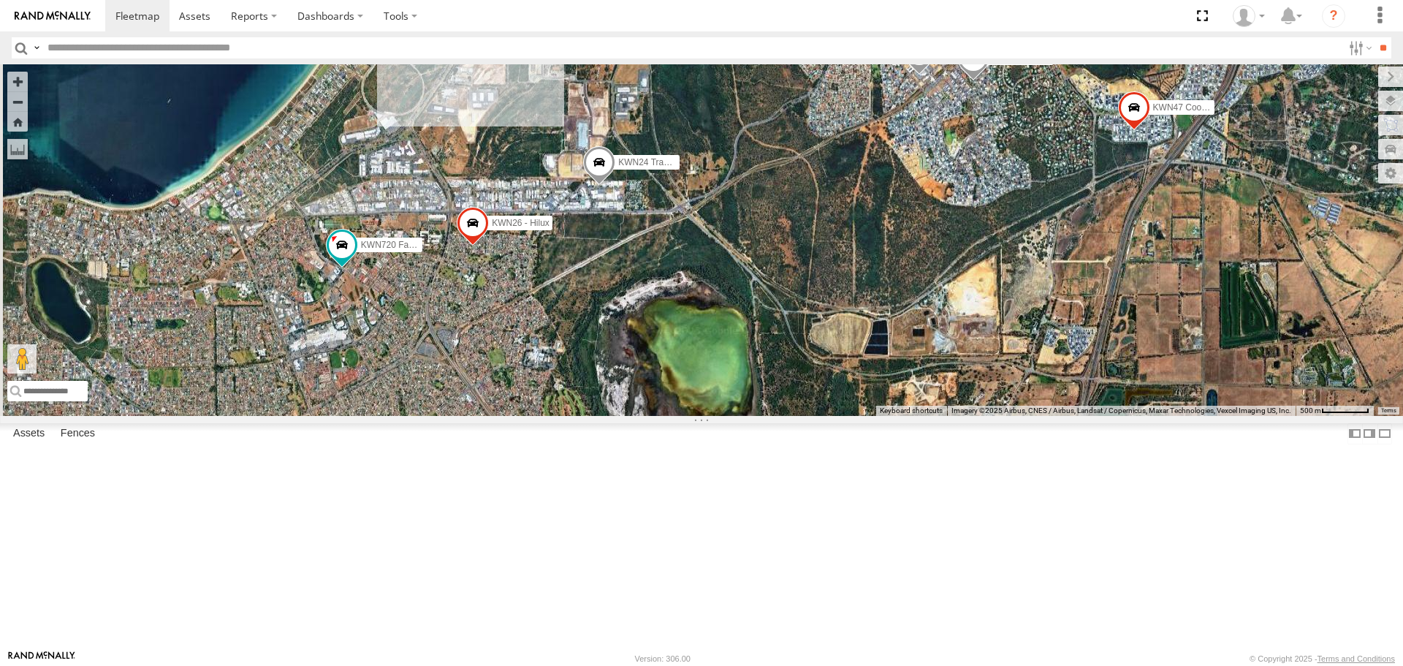
drag, startPoint x: 788, startPoint y: 468, endPoint x: 842, endPoint y: 407, distance: 81.8
click at [842, 407] on div "KWN2160 Coor.Project KWN2130 KWN708 2001102 Ford Ranger 1HSS259 Coor.Enviro Pla…" at bounding box center [701, 239] width 1403 height 351
click at [336, 249] on span at bounding box center [323, 236] width 26 height 26
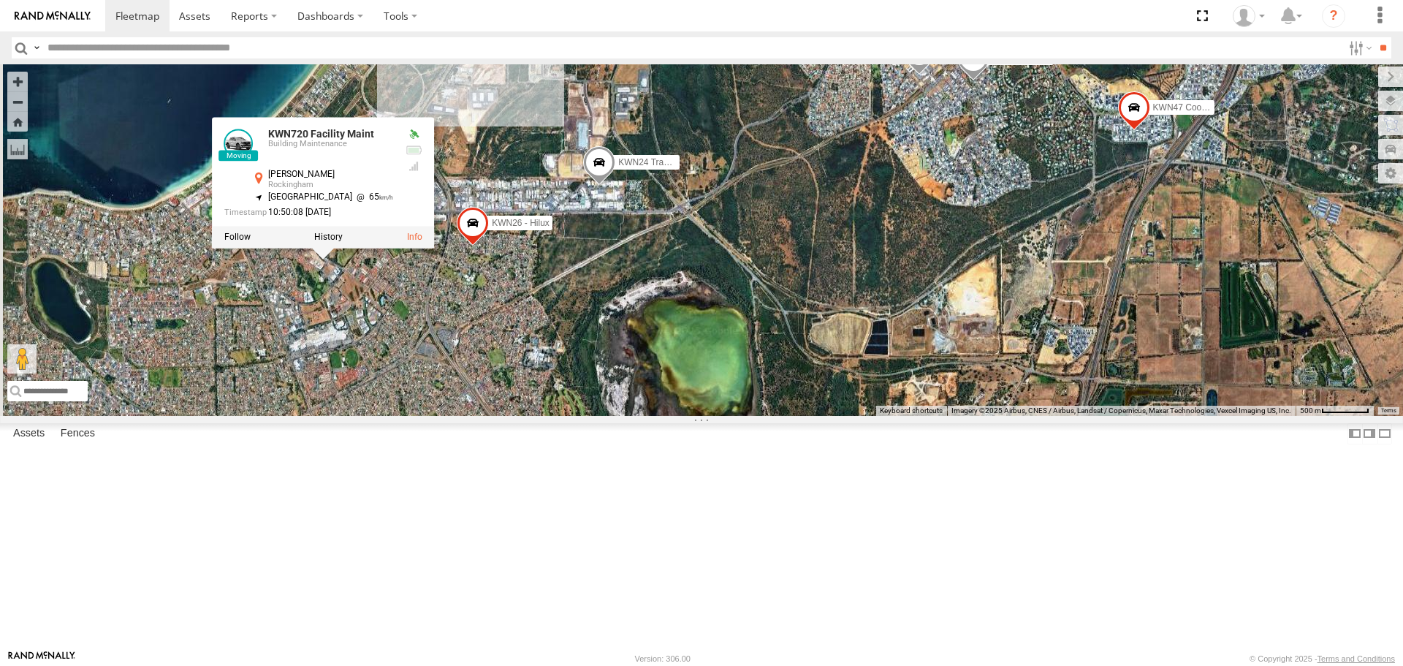
click at [615, 186] on span at bounding box center [599, 166] width 32 height 39
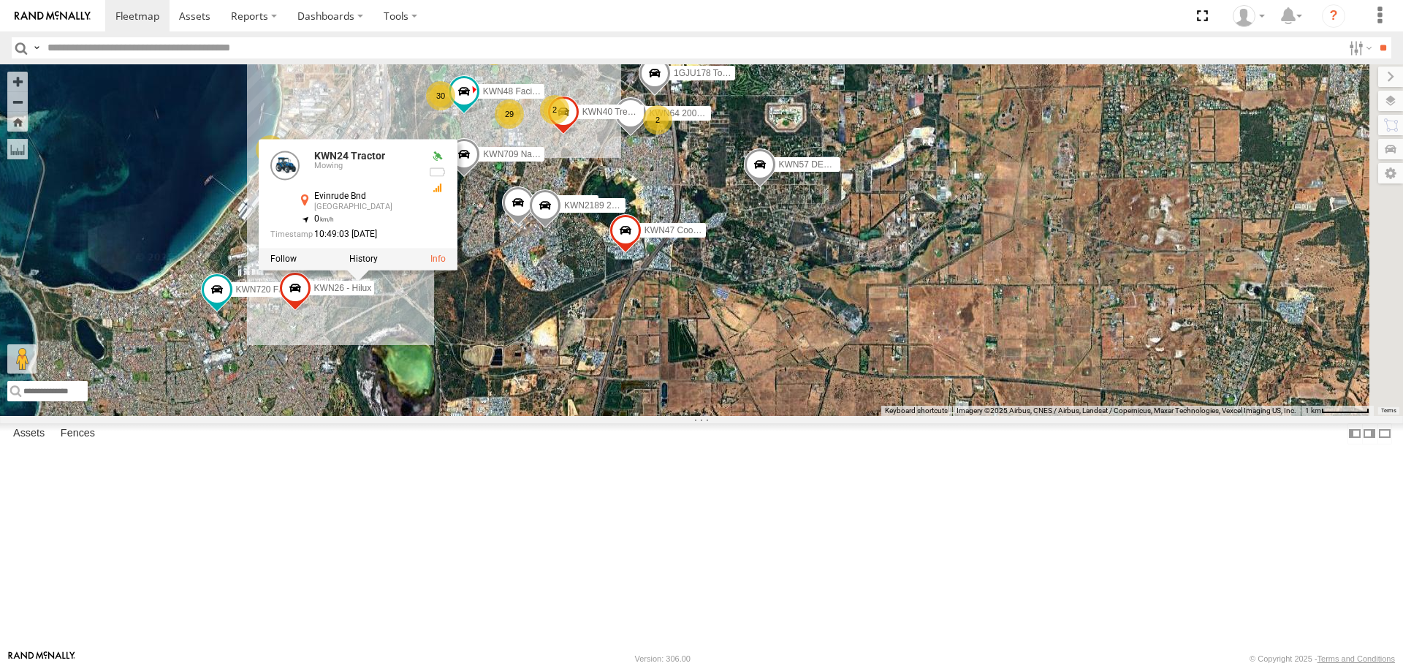
drag, startPoint x: 1044, startPoint y: 444, endPoint x: 736, endPoint y: 430, distance: 307.9
click at [733, 415] on div "KWN2160 Coor.Project KWN2130 KWN708 2001102 Ford Ranger 1HSS259 Coor.Enviro Pla…" at bounding box center [701, 239] width 1403 height 351
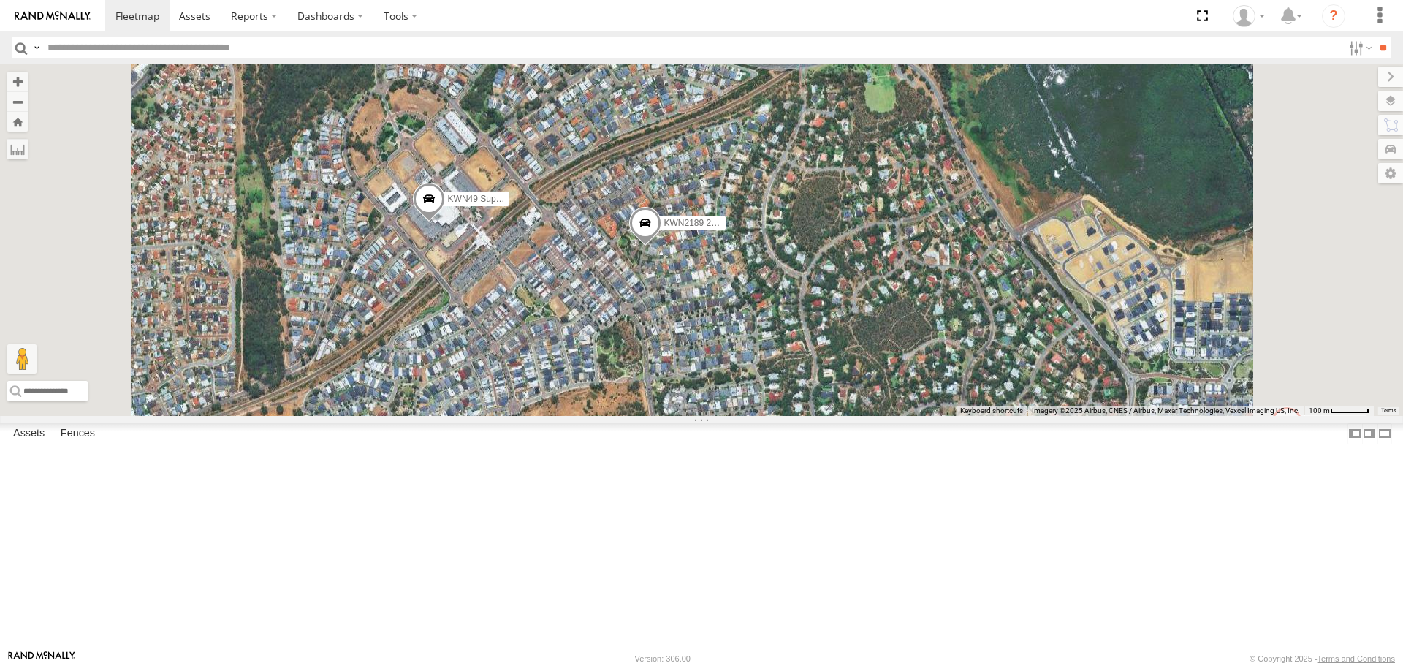
click at [445, 222] on span at bounding box center [429, 202] width 32 height 39
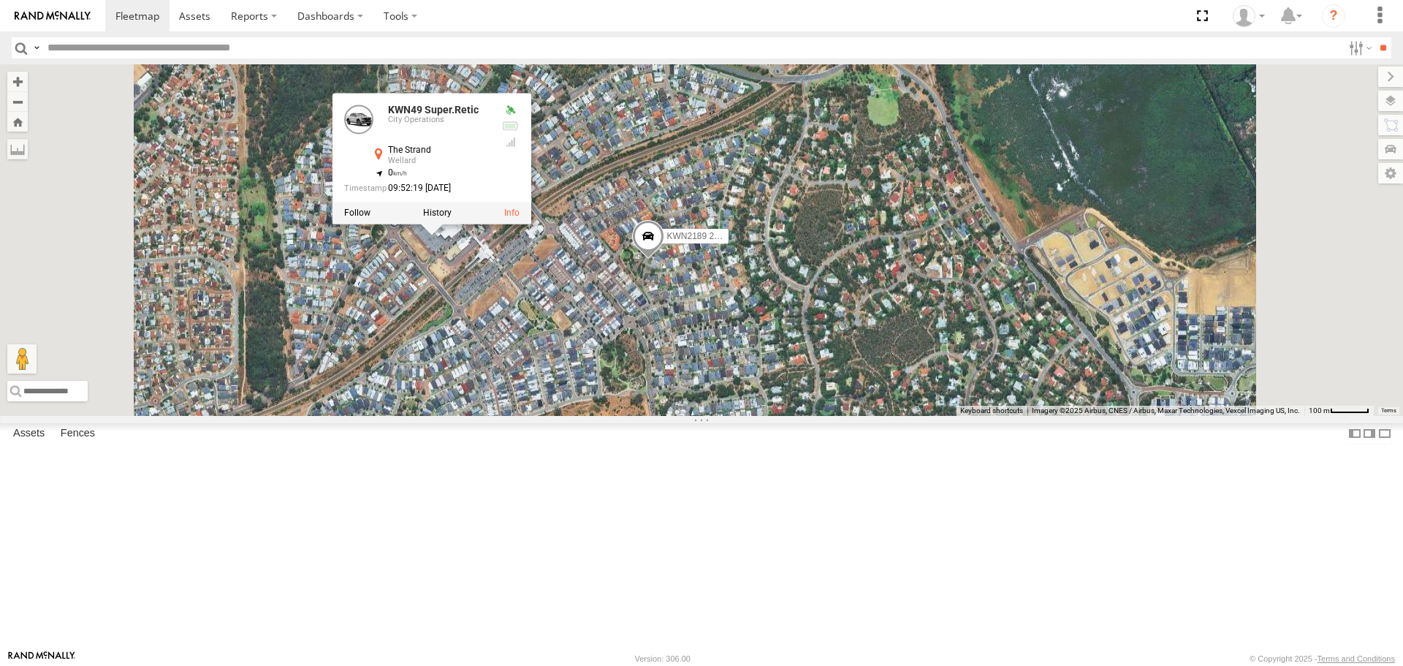
drag, startPoint x: 659, startPoint y: 400, endPoint x: 663, endPoint y: 424, distance: 24.5
click at [663, 415] on div "KWN2160 Coor.Project KWN2130 KWN708 2001102 Ford Ranger 1HSS259 Coor.Enviro Pla…" at bounding box center [701, 239] width 1403 height 351
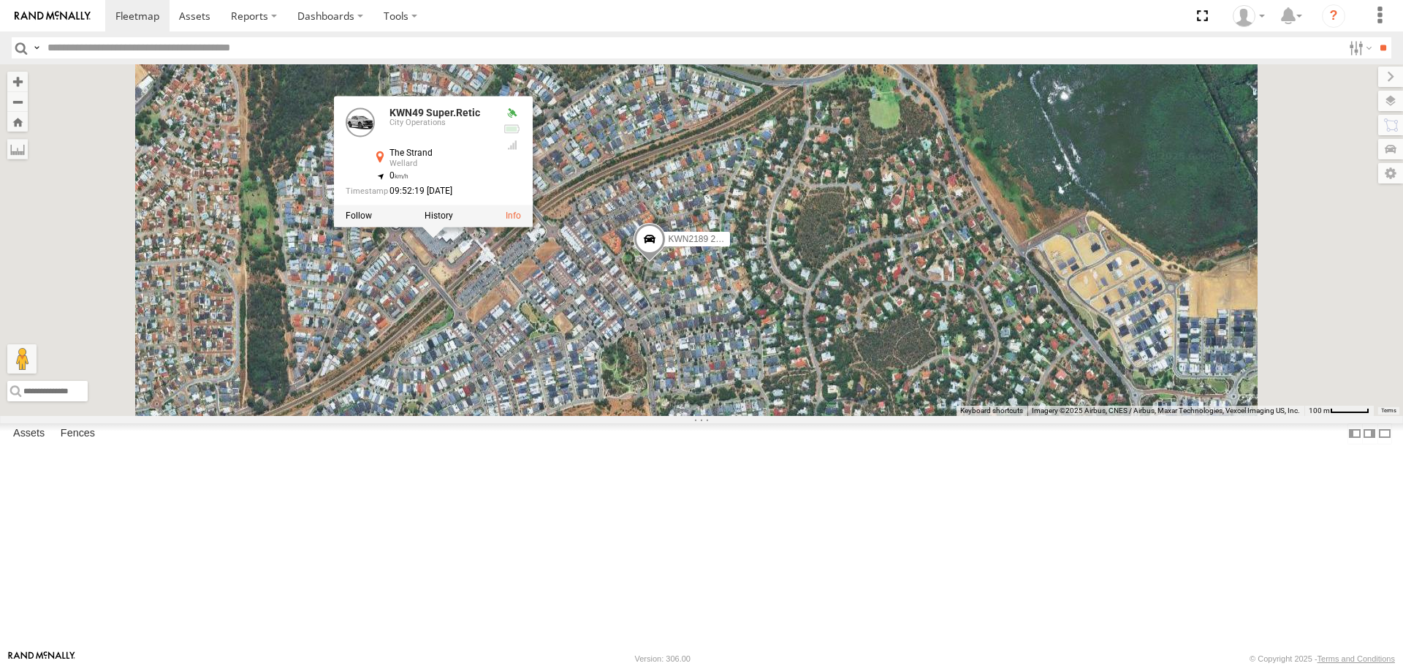
click at [704, 413] on div "KWN2160 Coor.Project KWN2130 KWN708 2001102 Ford Ranger 1HSS259 Coor.Enviro Pla…" at bounding box center [701, 239] width 1403 height 351
